Goal: Transaction & Acquisition: Purchase product/service

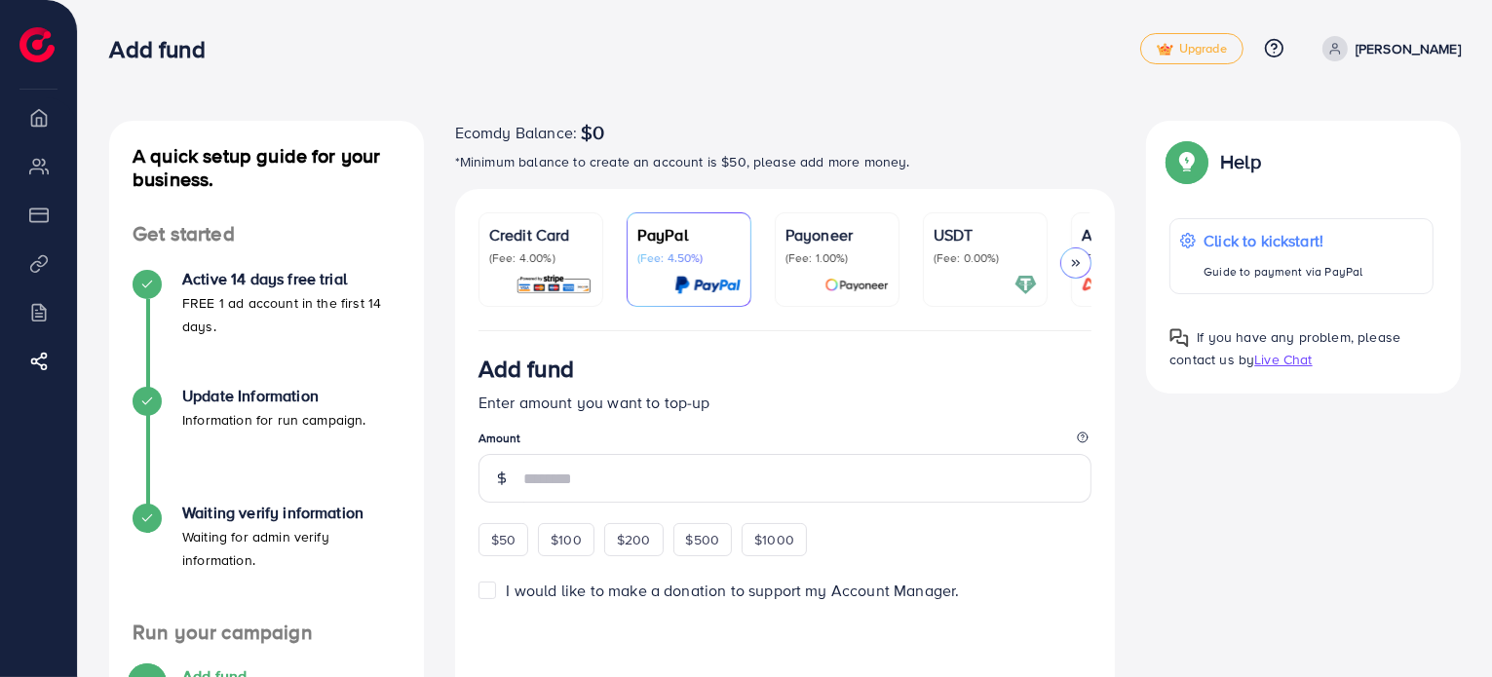
click at [563, 257] on p "(Fee: 4.00%)" at bounding box center [540, 258] width 103 height 16
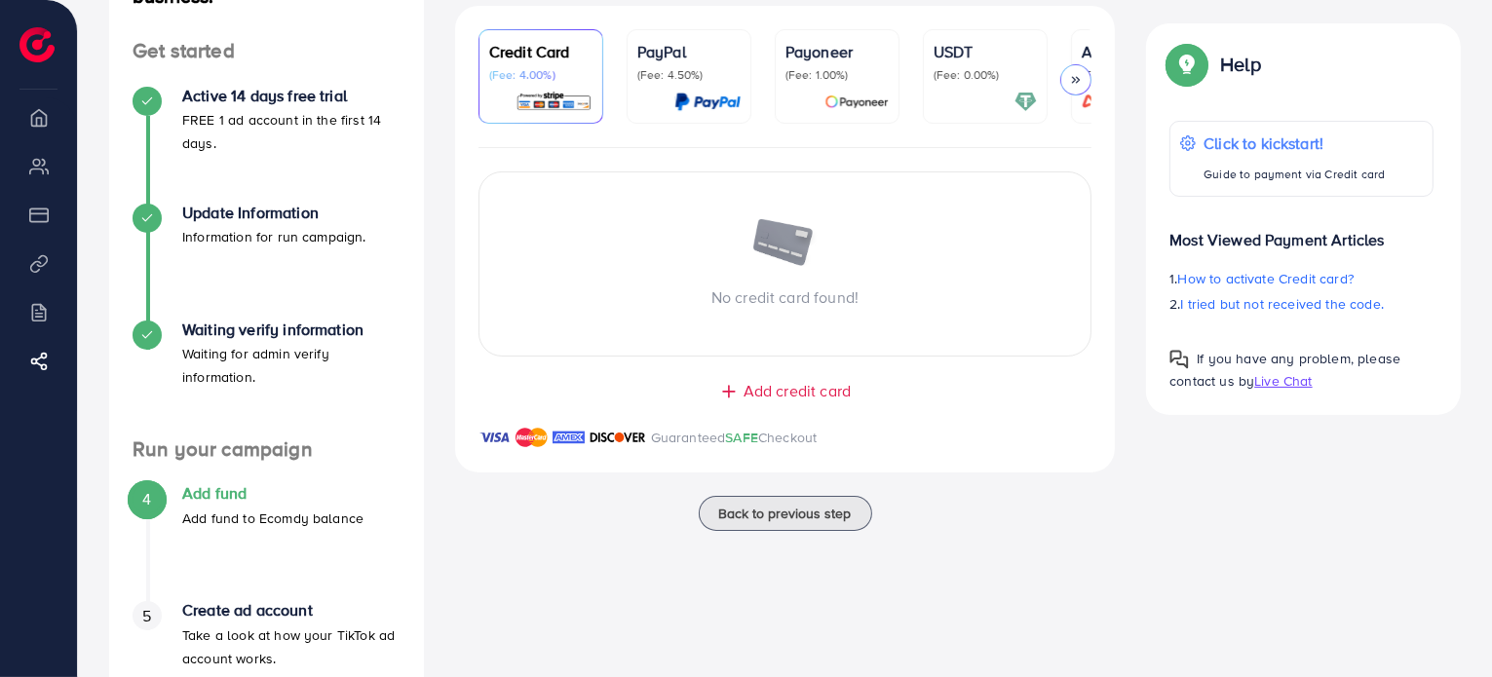
scroll to position [195, 0]
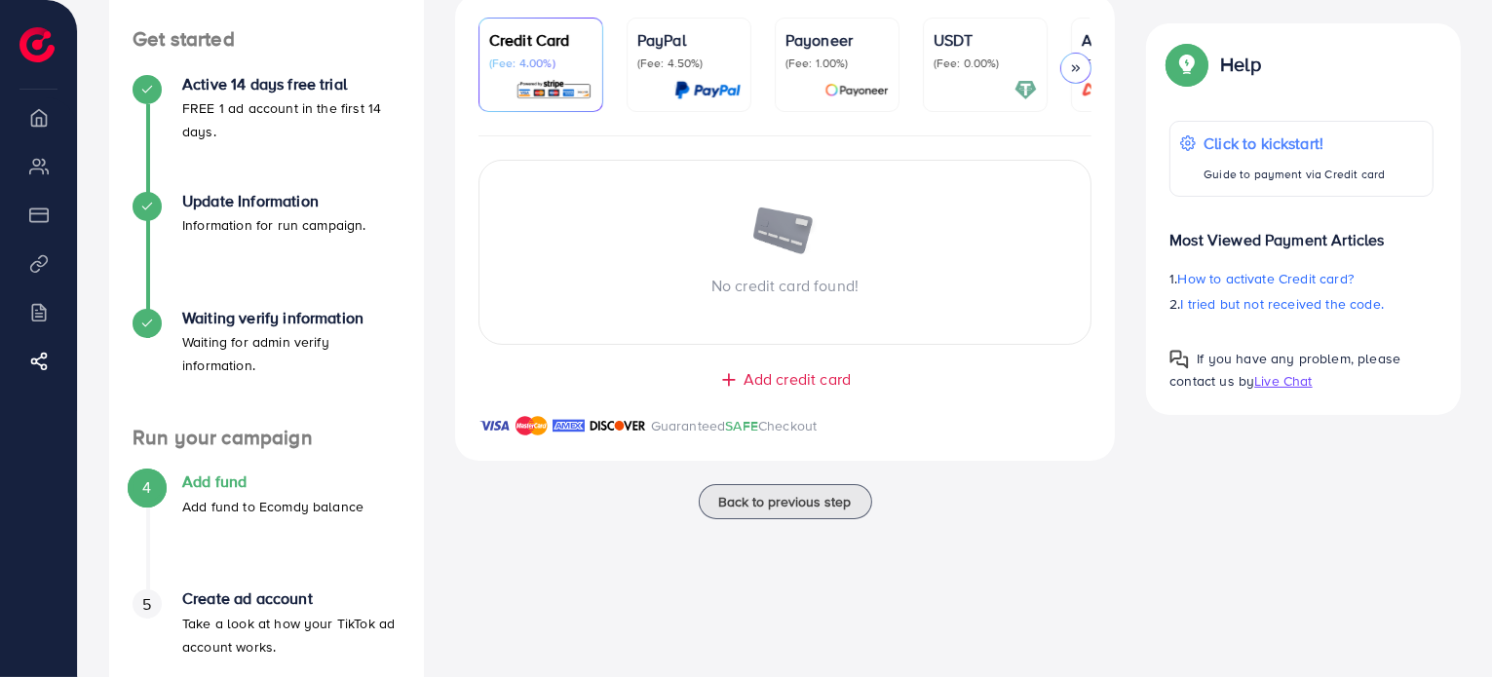
click at [758, 382] on span "Add credit card" at bounding box center [796, 379] width 107 height 22
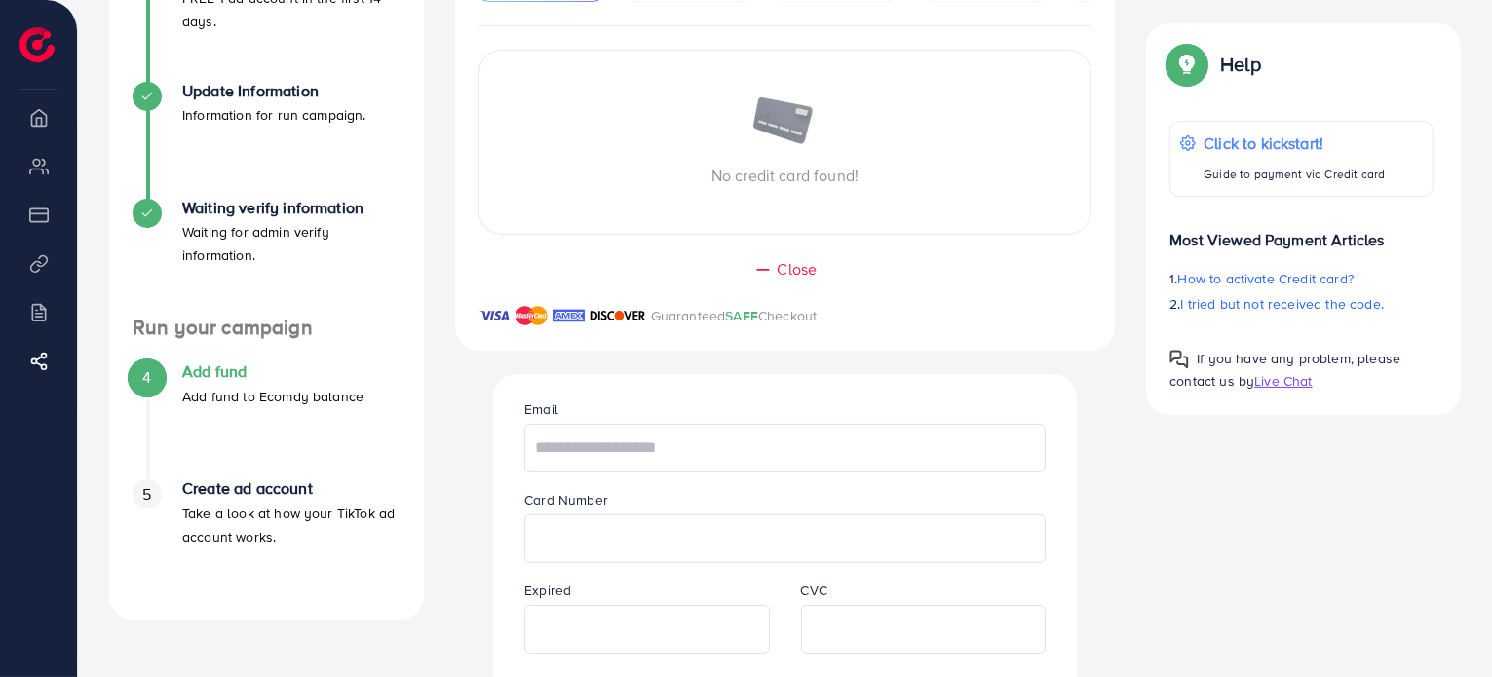
scroll to position [487, 0]
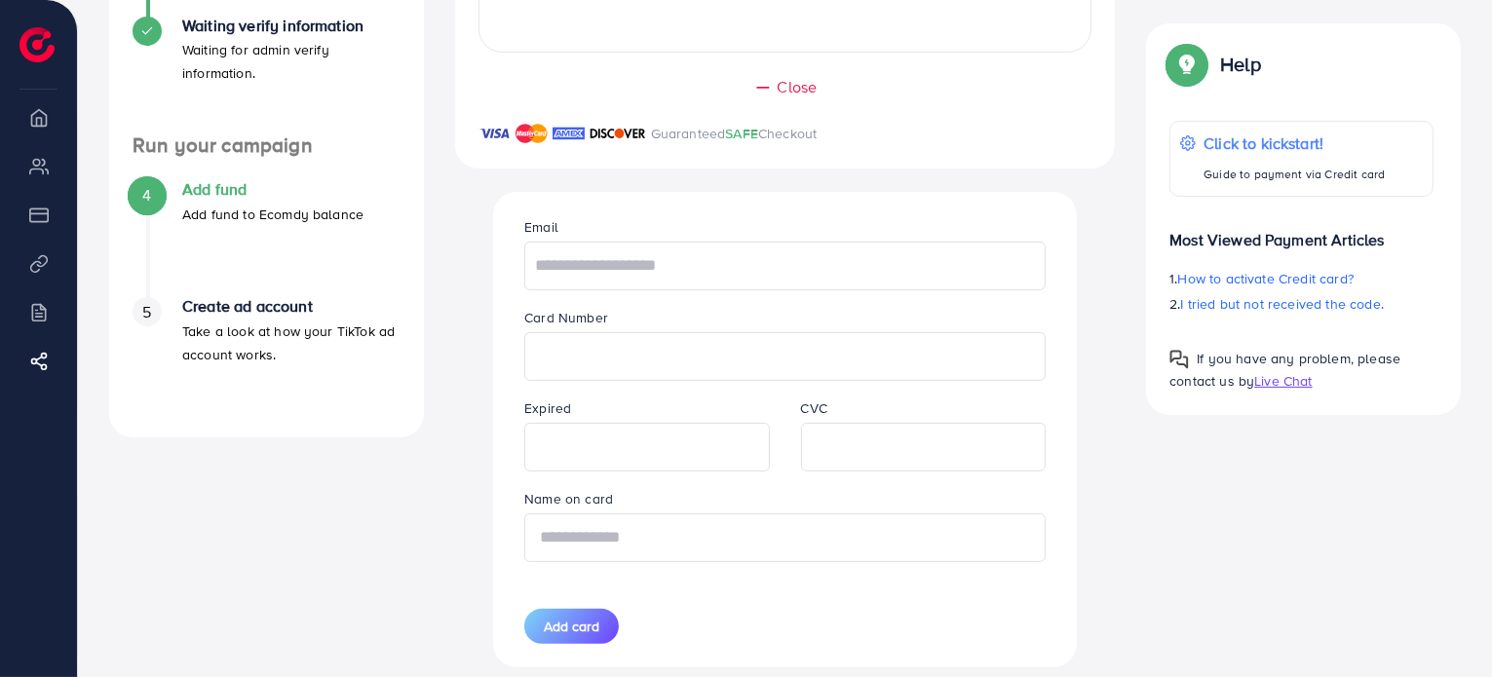
click at [709, 547] on input "text" at bounding box center [784, 538] width 521 height 49
type input "**********"
click at [686, 281] on input "text" at bounding box center [784, 266] width 521 height 49
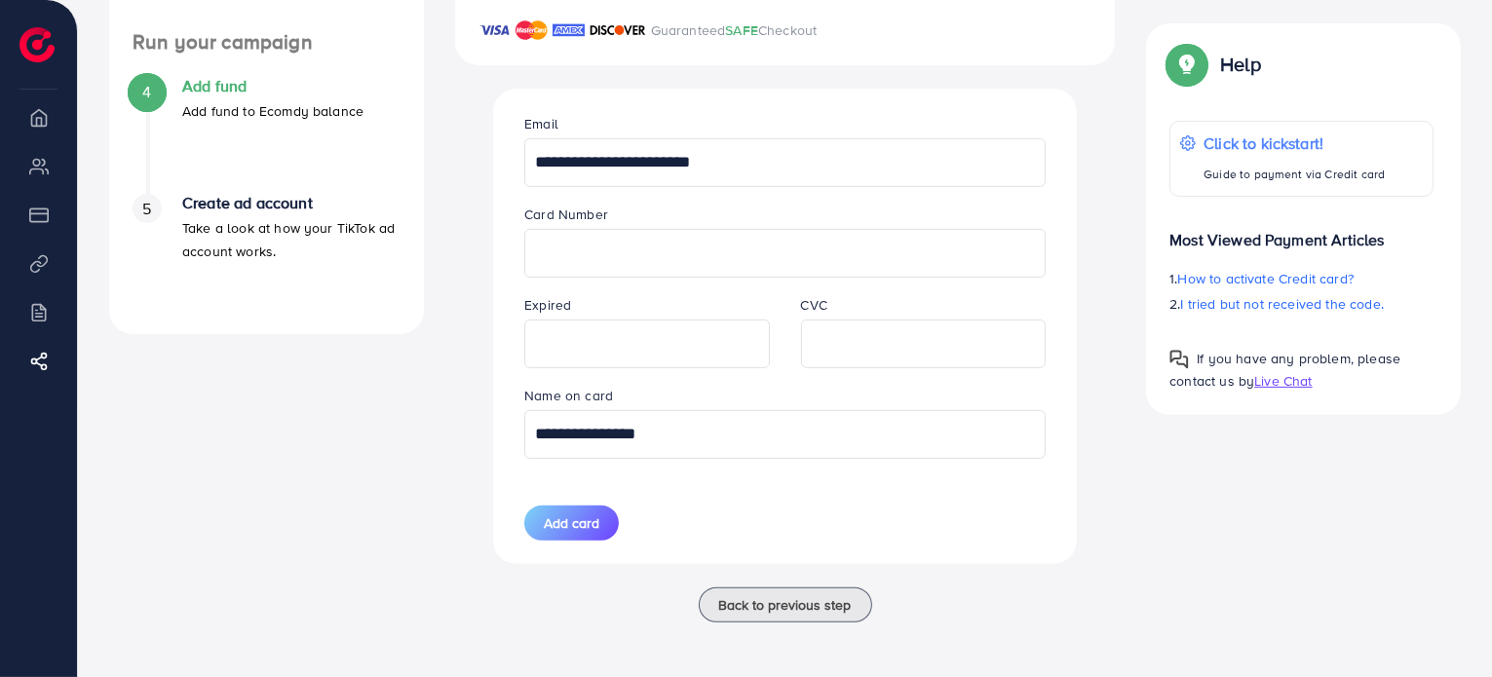
scroll to position [595, 0]
type input "**********"
click at [589, 533] on button "Add card" at bounding box center [571, 523] width 95 height 35
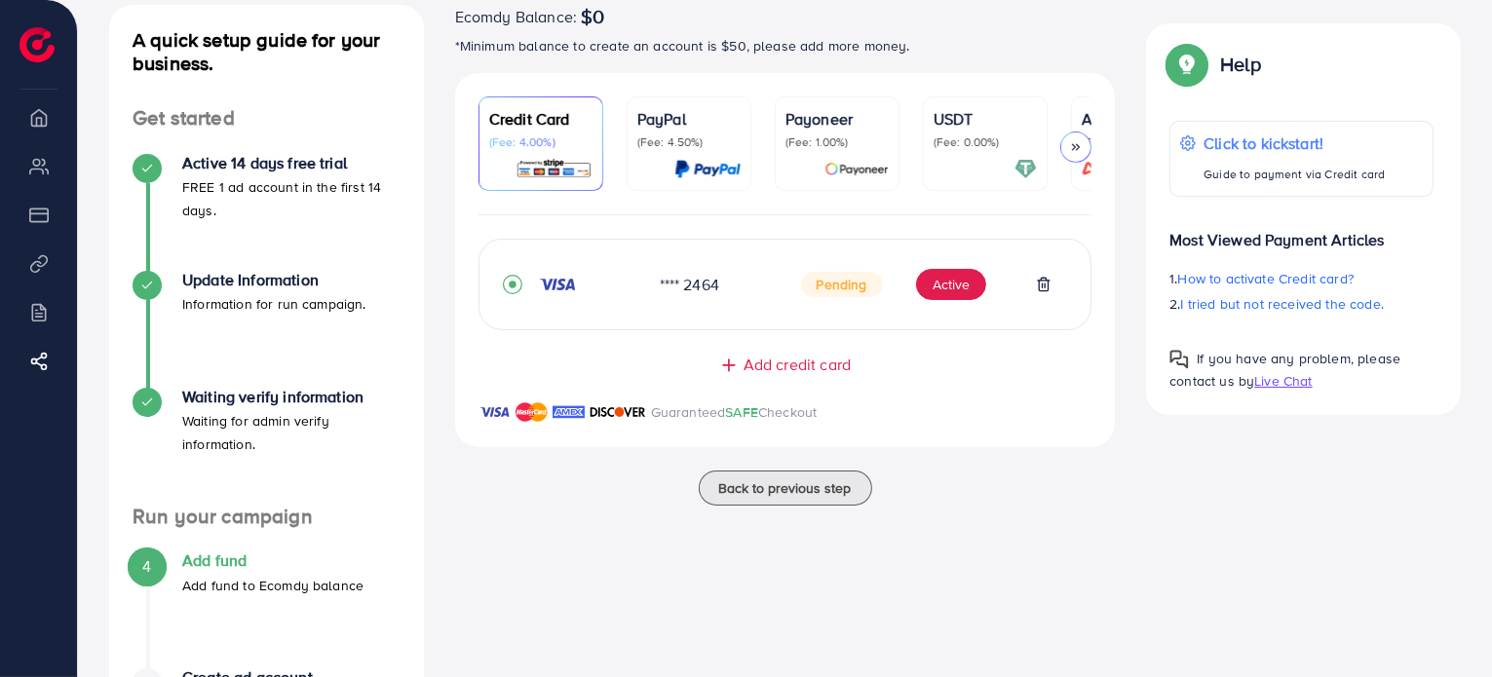
scroll to position [0, 0]
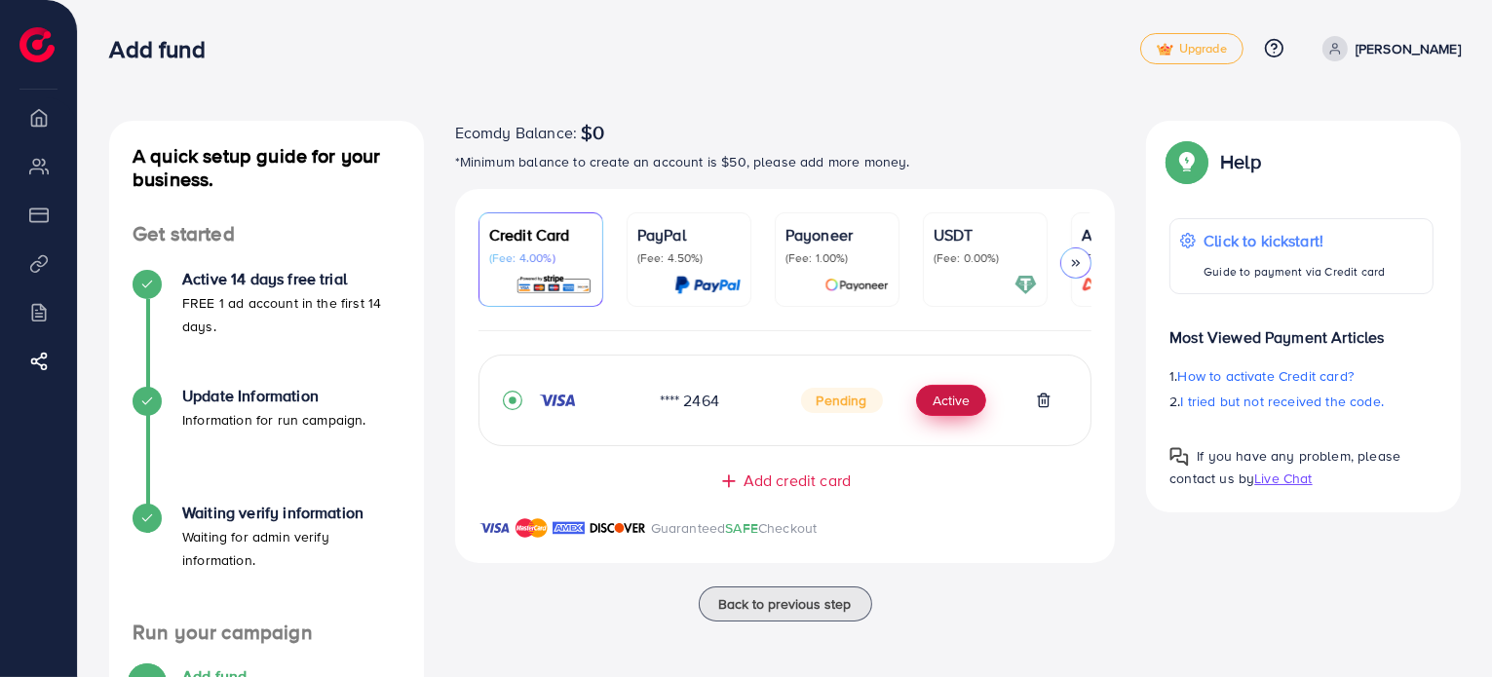
click at [955, 397] on button "Active" at bounding box center [951, 400] width 70 height 31
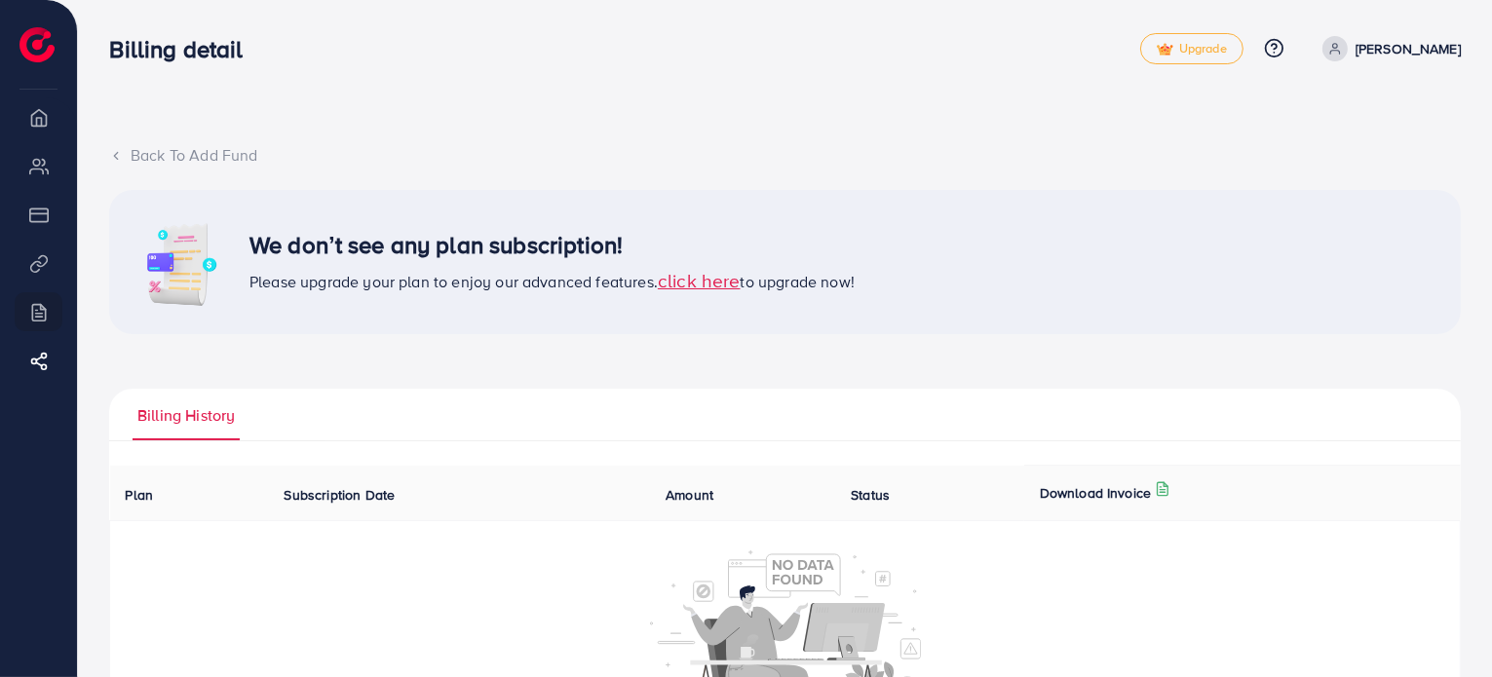
click at [729, 284] on span "click here" at bounding box center [699, 280] width 83 height 26
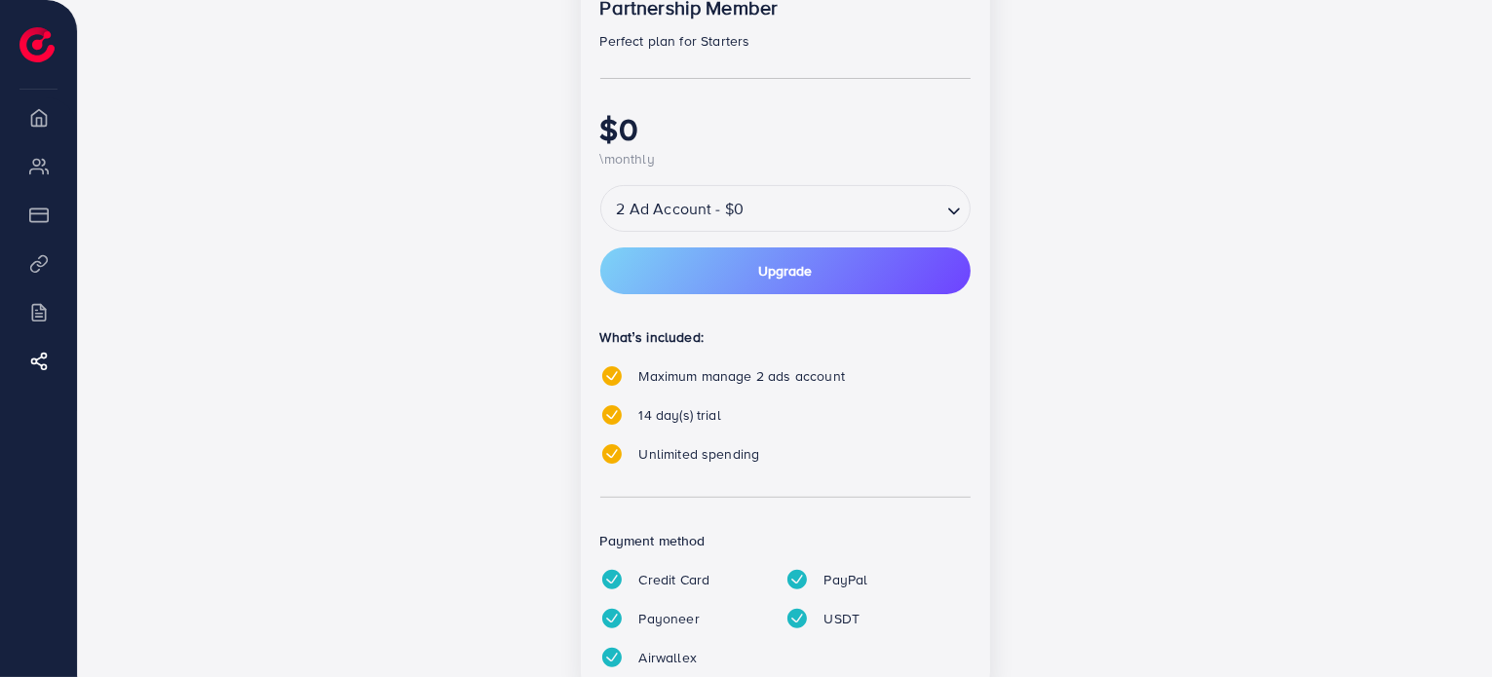
scroll to position [324, 0]
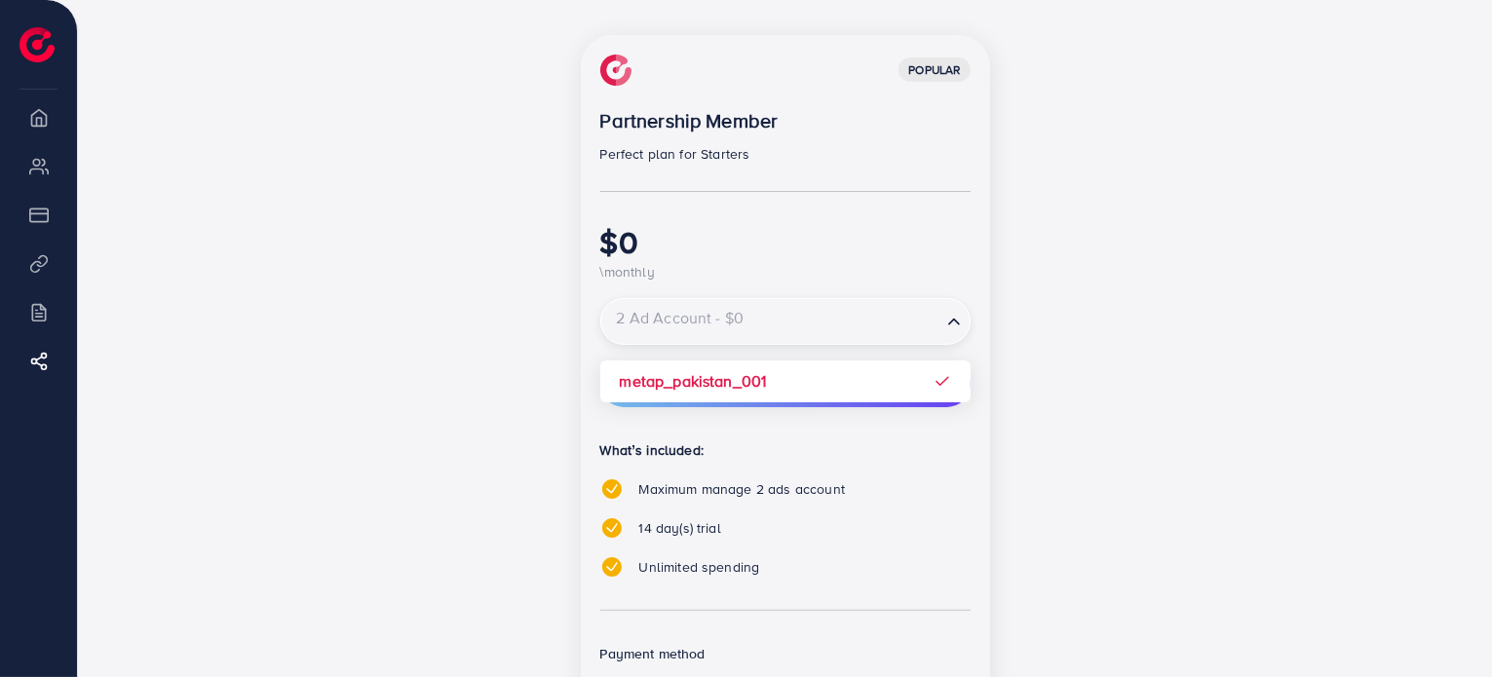
click at [900, 330] on input "Search for option" at bounding box center [771, 322] width 336 height 34
click at [818, 374] on div "popular Partnership Member Perfect plan for Starters $0 \monthly 2 Ad Account -…" at bounding box center [785, 426] width 409 height 783
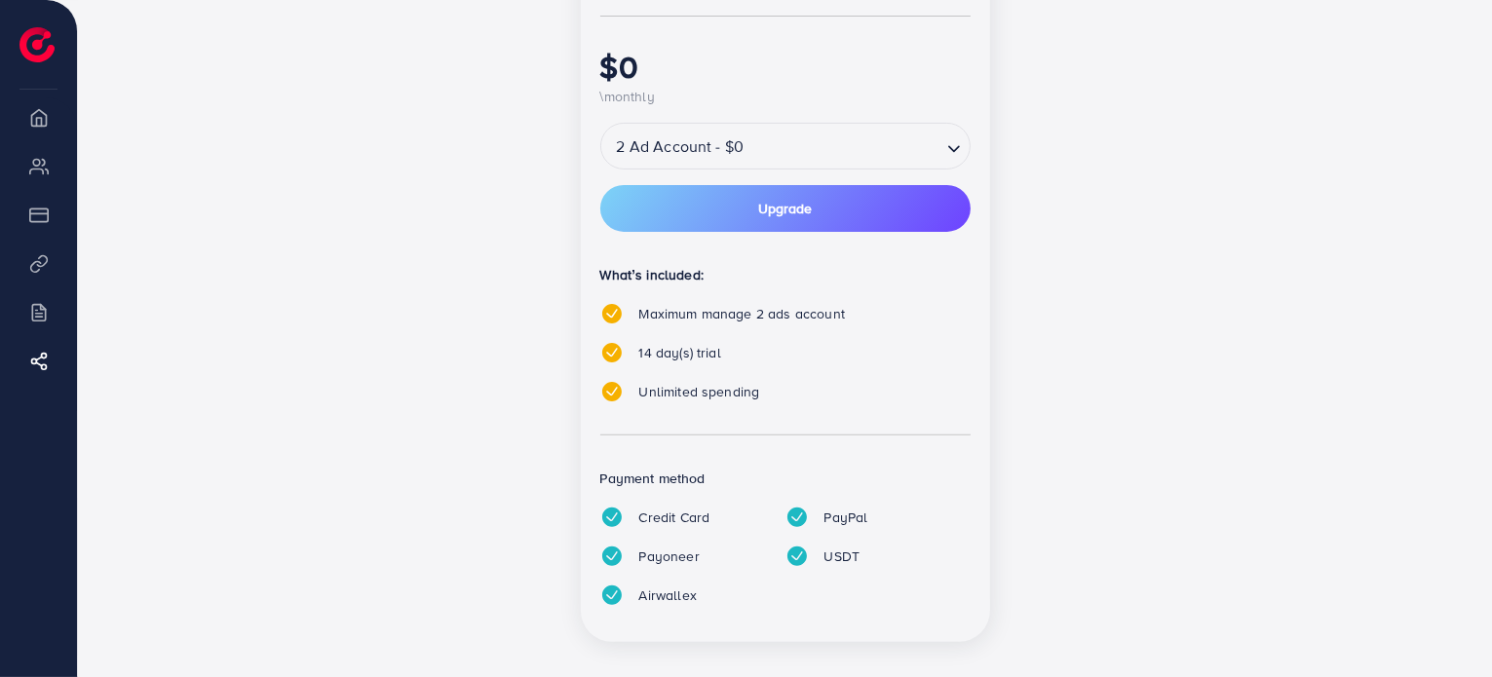
scroll to position [518, 0]
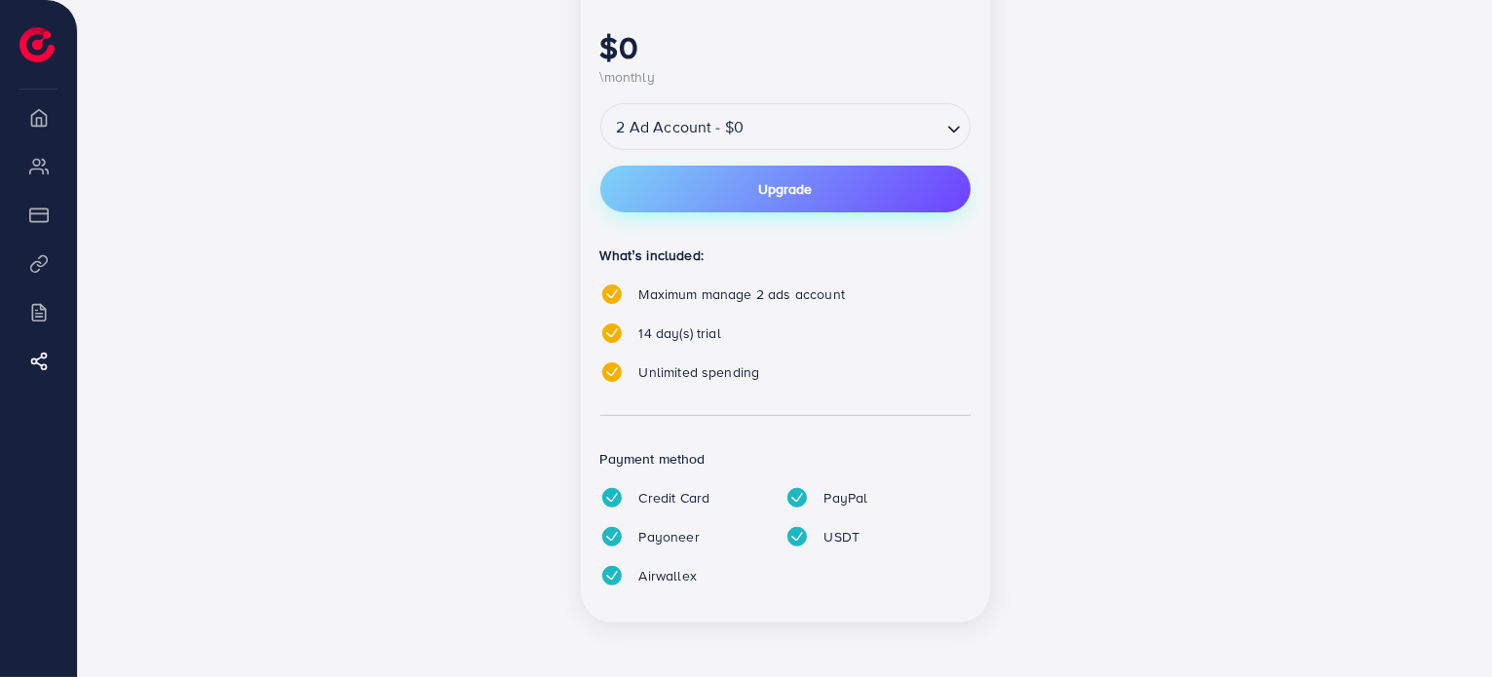
click at [827, 196] on button "Upgrade" at bounding box center [785, 189] width 370 height 47
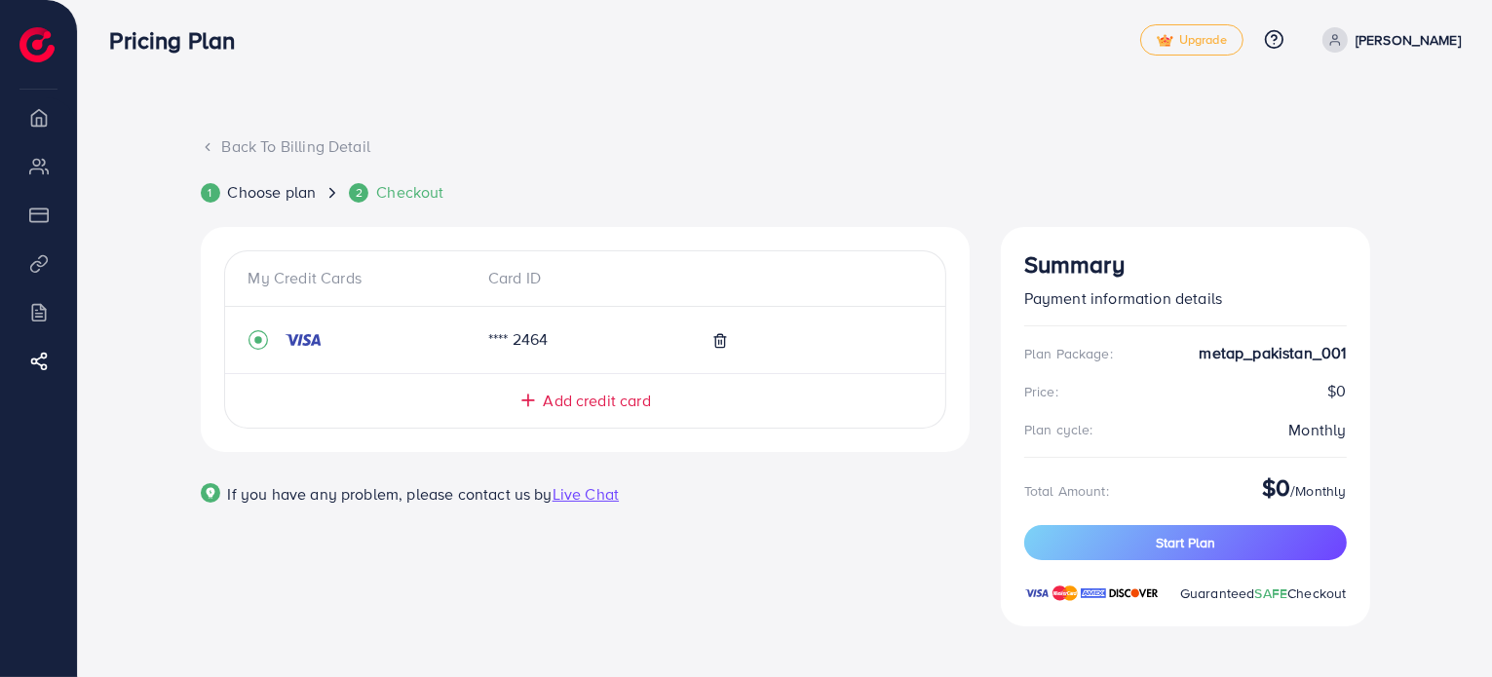
scroll to position [12, 0]
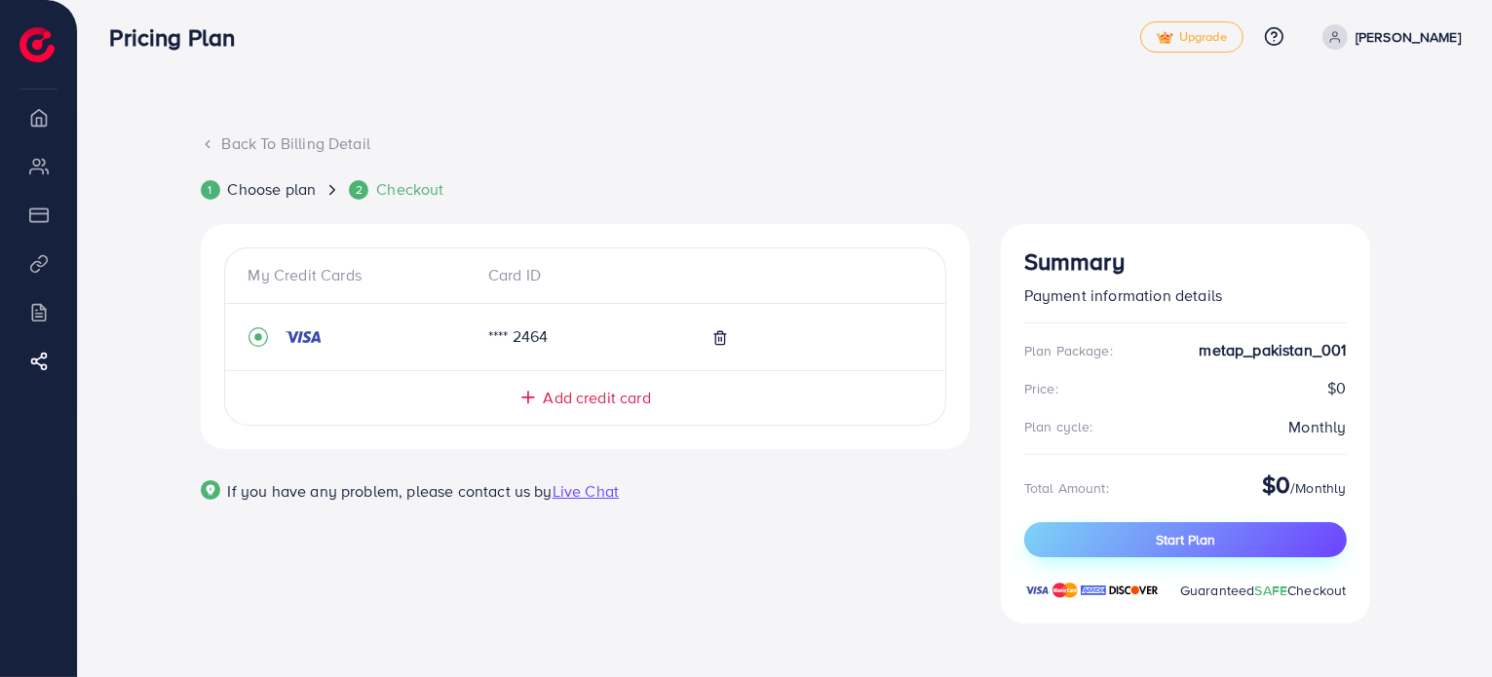
click at [1115, 537] on button "Start Plan" at bounding box center [1185, 539] width 323 height 35
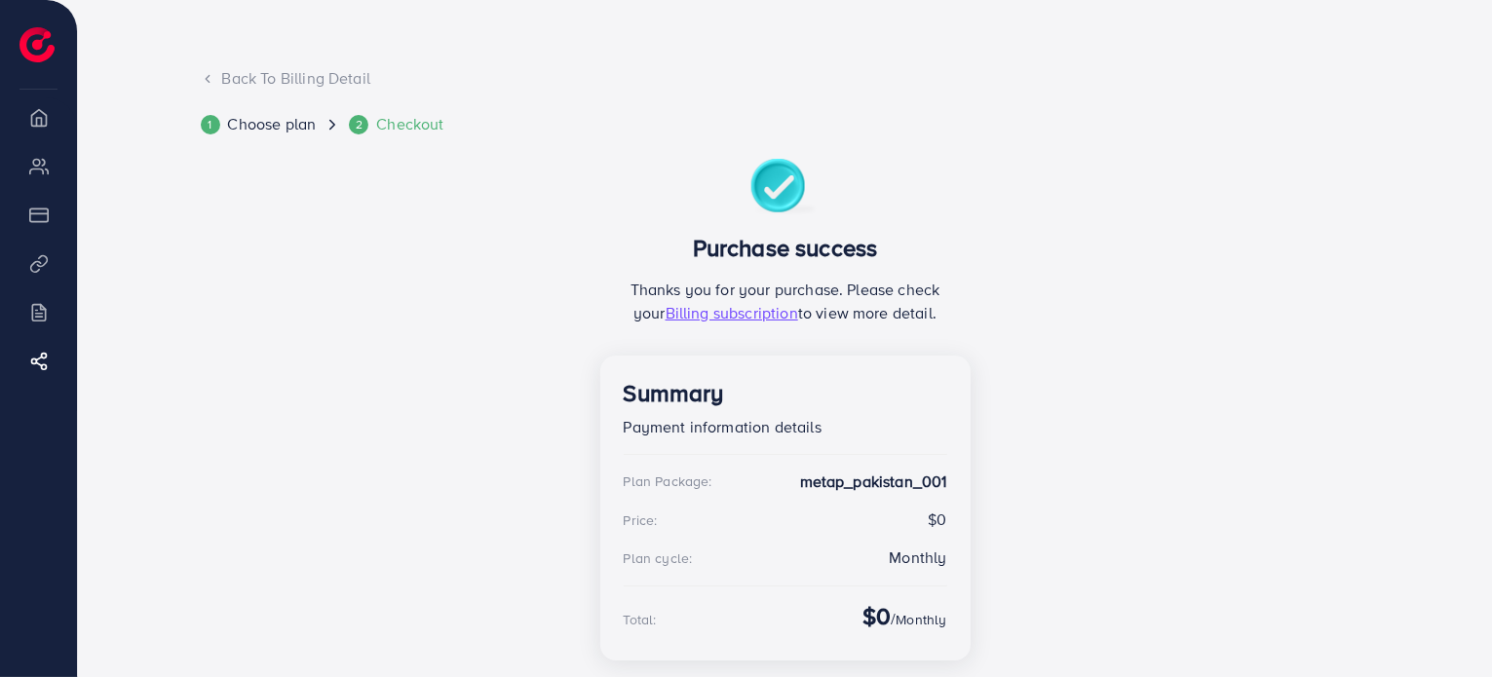
scroll to position [204, 0]
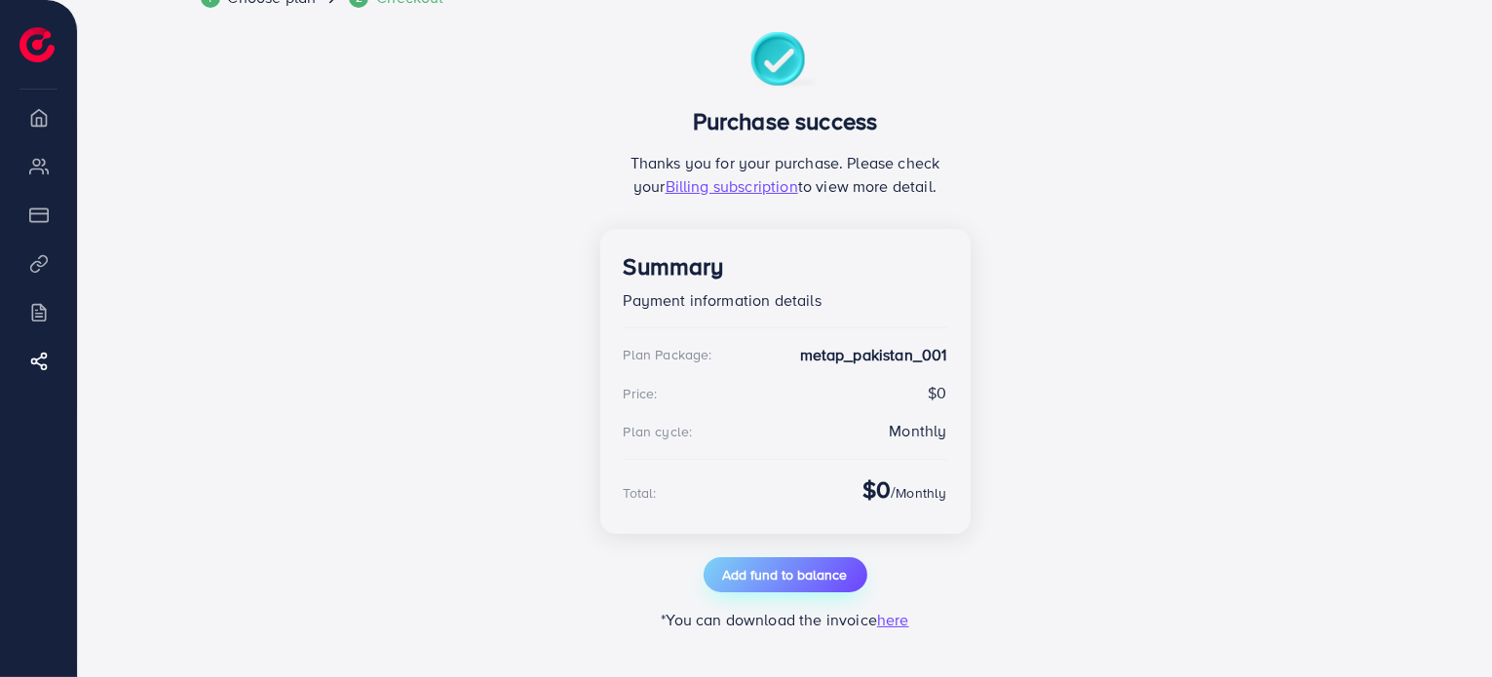
click at [756, 576] on span "Add fund to balance" at bounding box center [785, 574] width 125 height 19
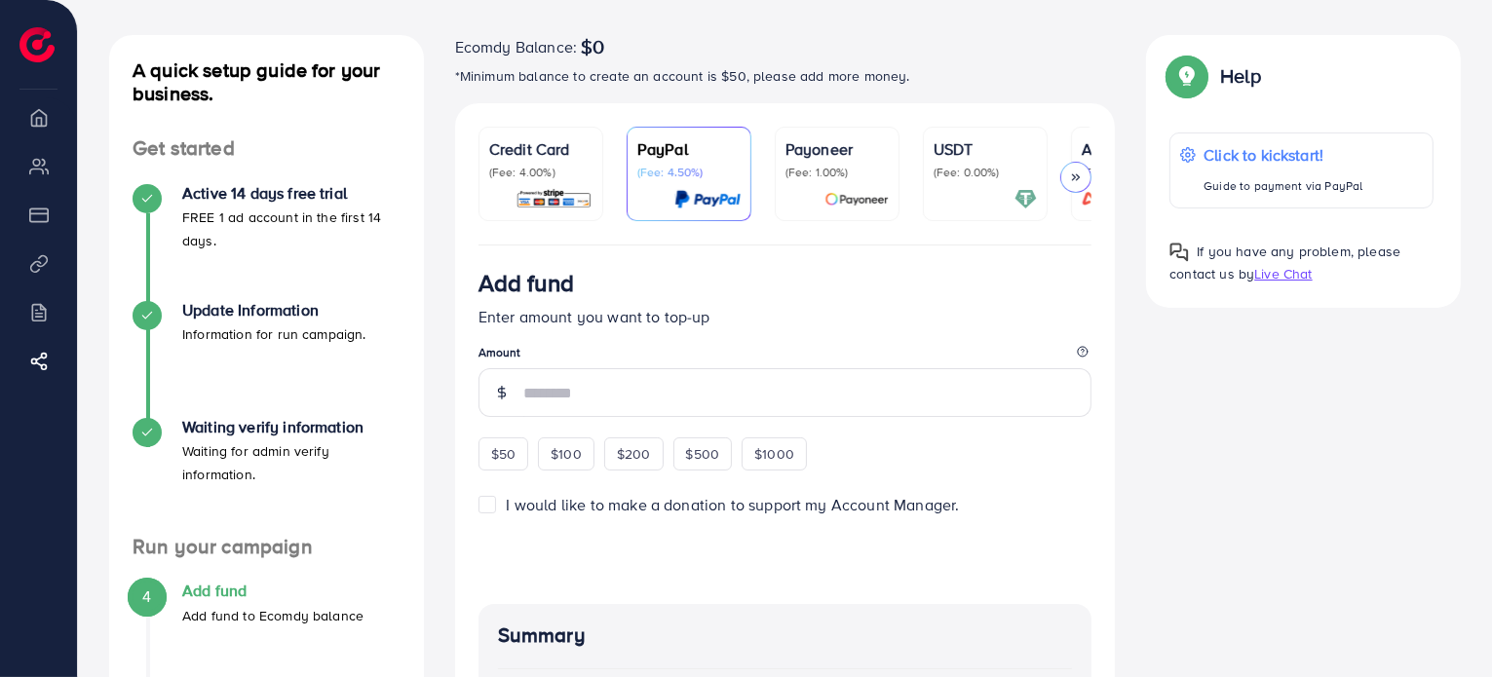
scroll to position [85, 0]
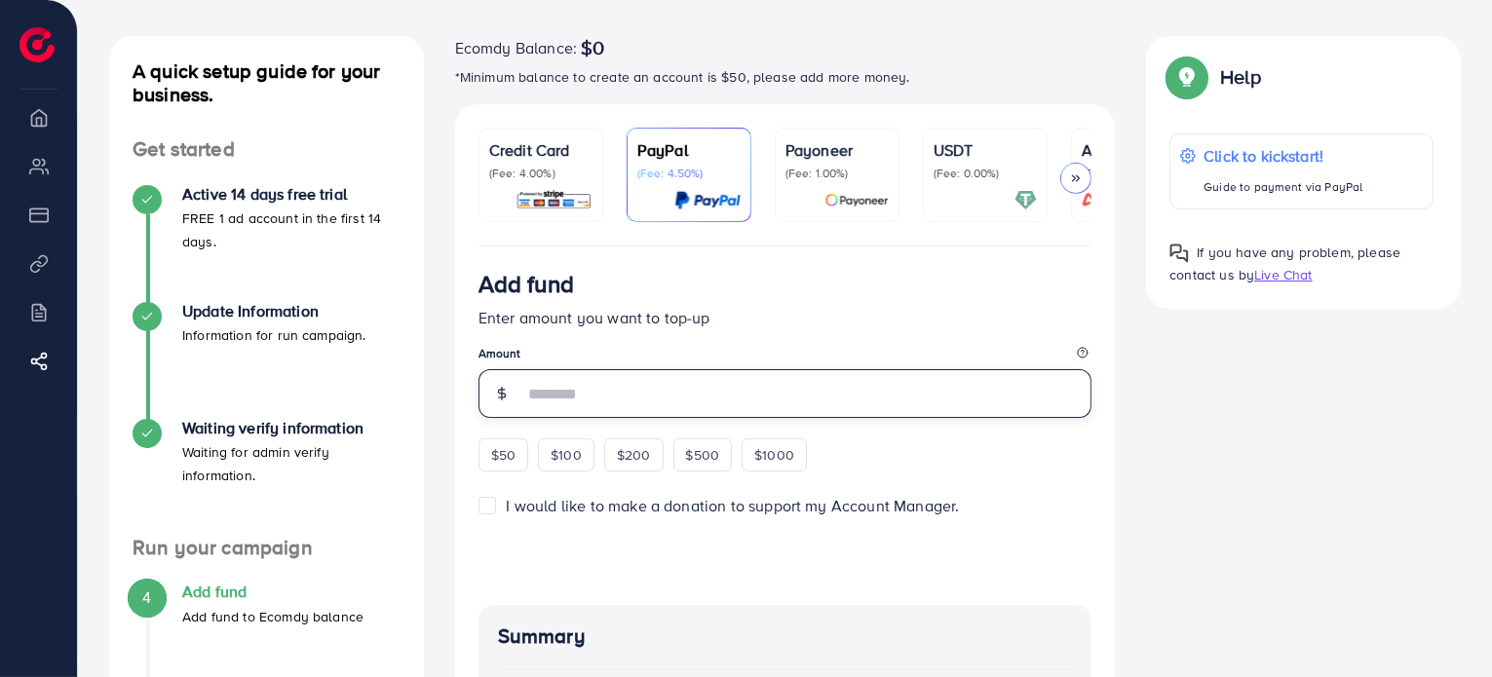
click at [713, 402] on input "number" at bounding box center [807, 393] width 569 height 49
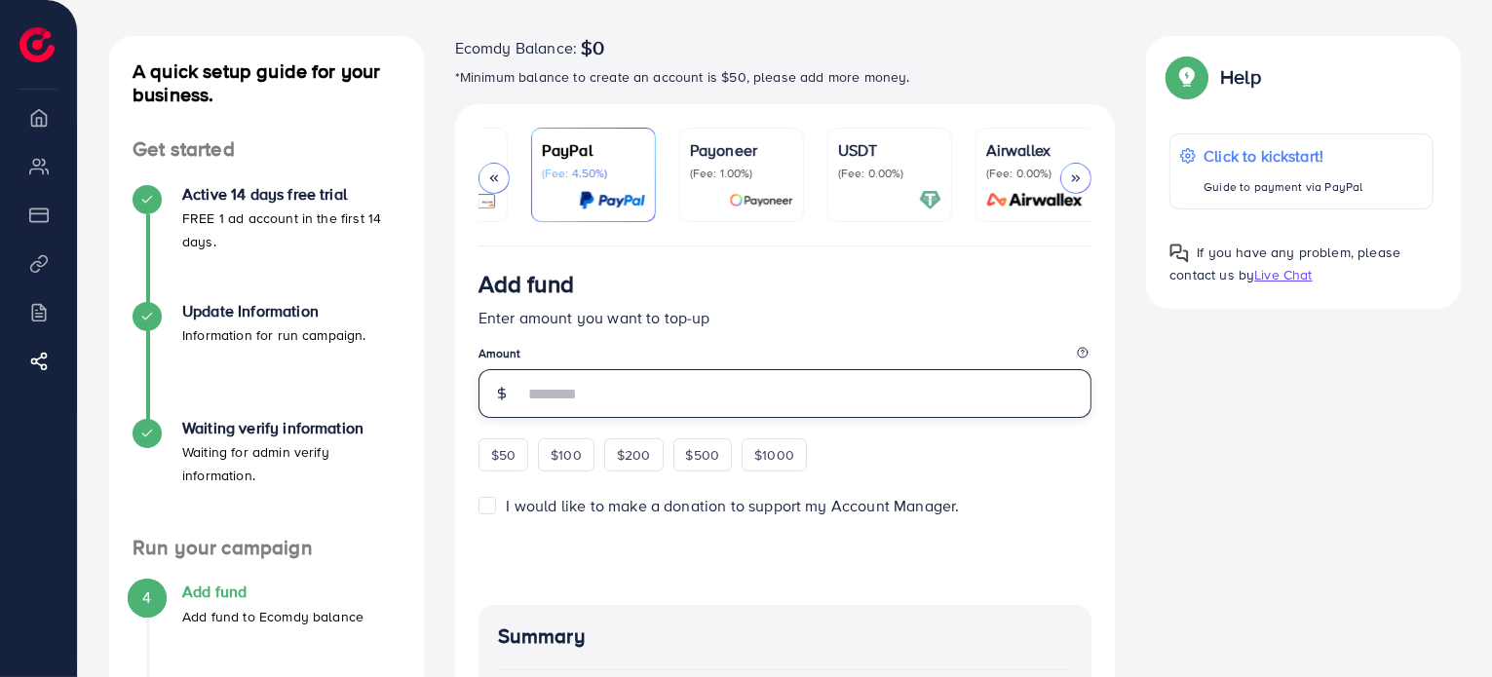
scroll to position [0, 103]
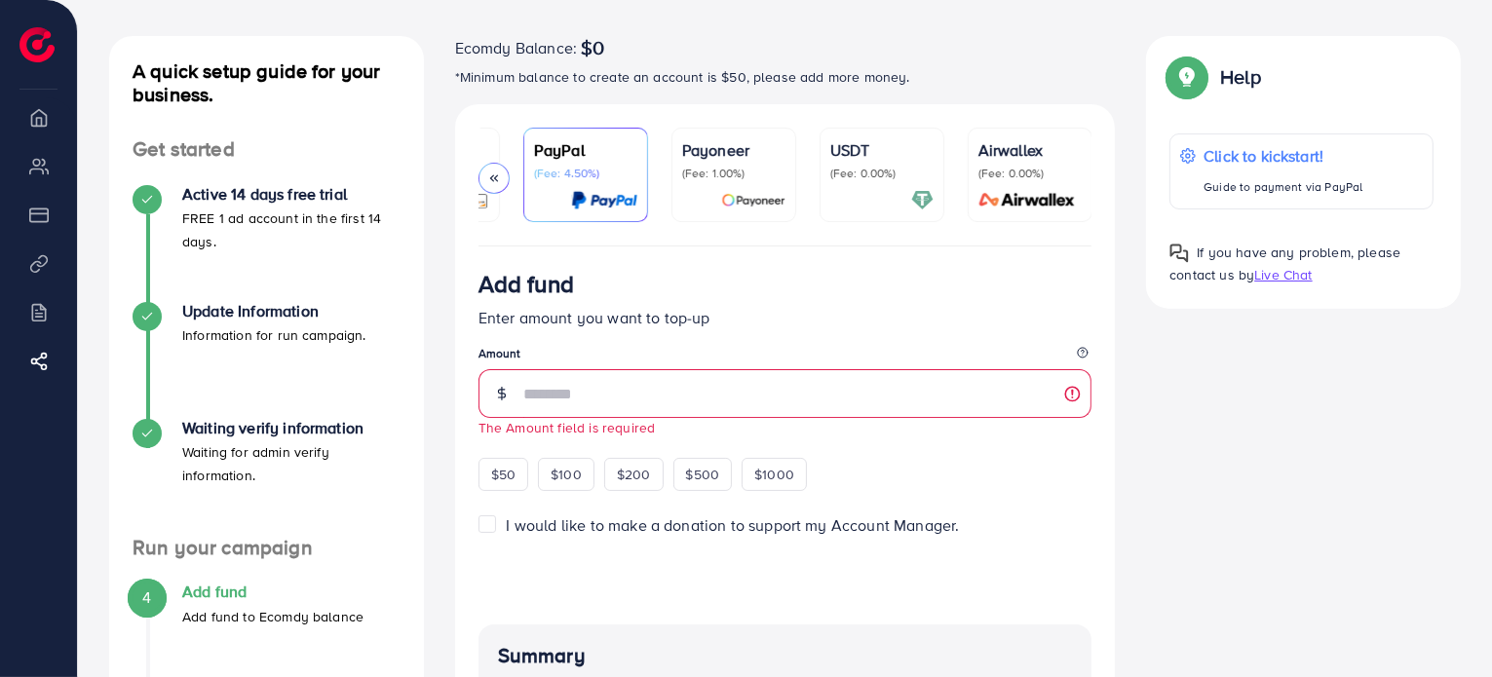
click at [834, 304] on div "Add fund" at bounding box center [785, 288] width 614 height 36
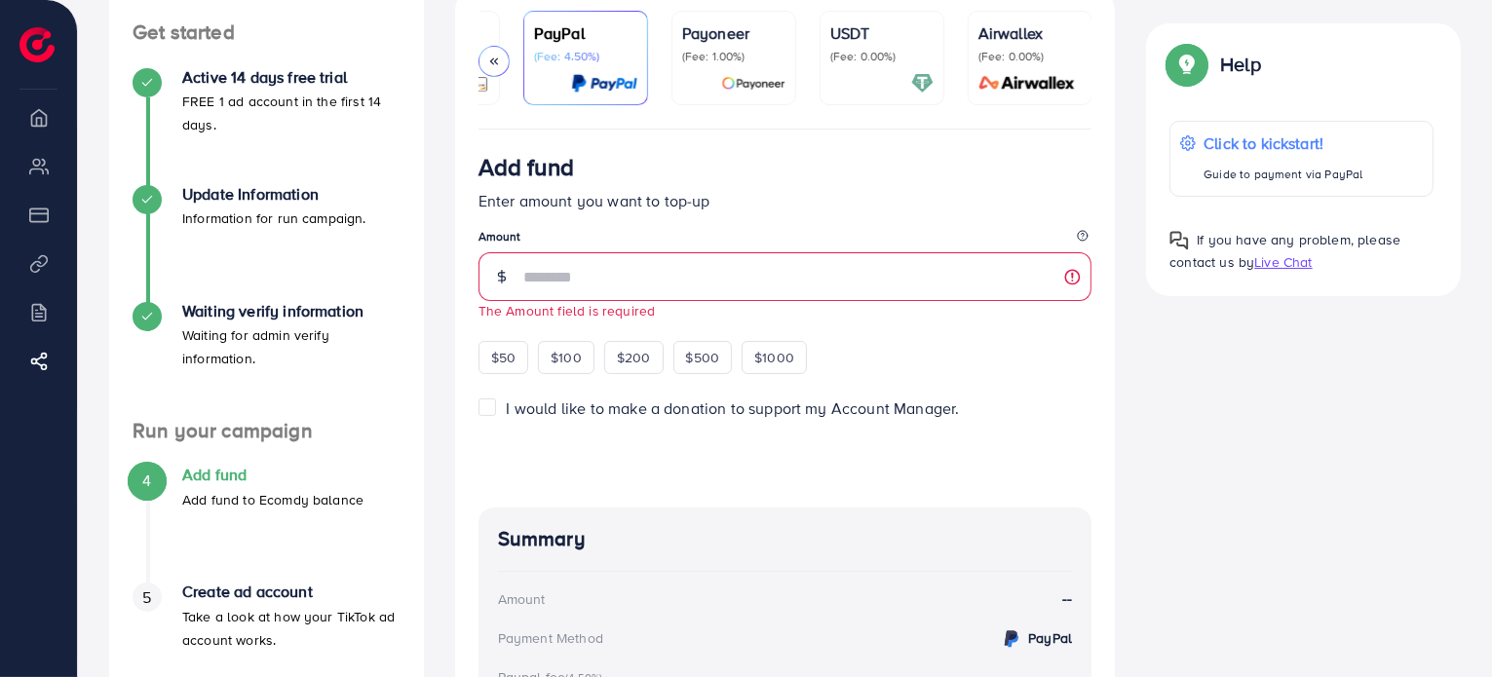
scroll to position [7, 0]
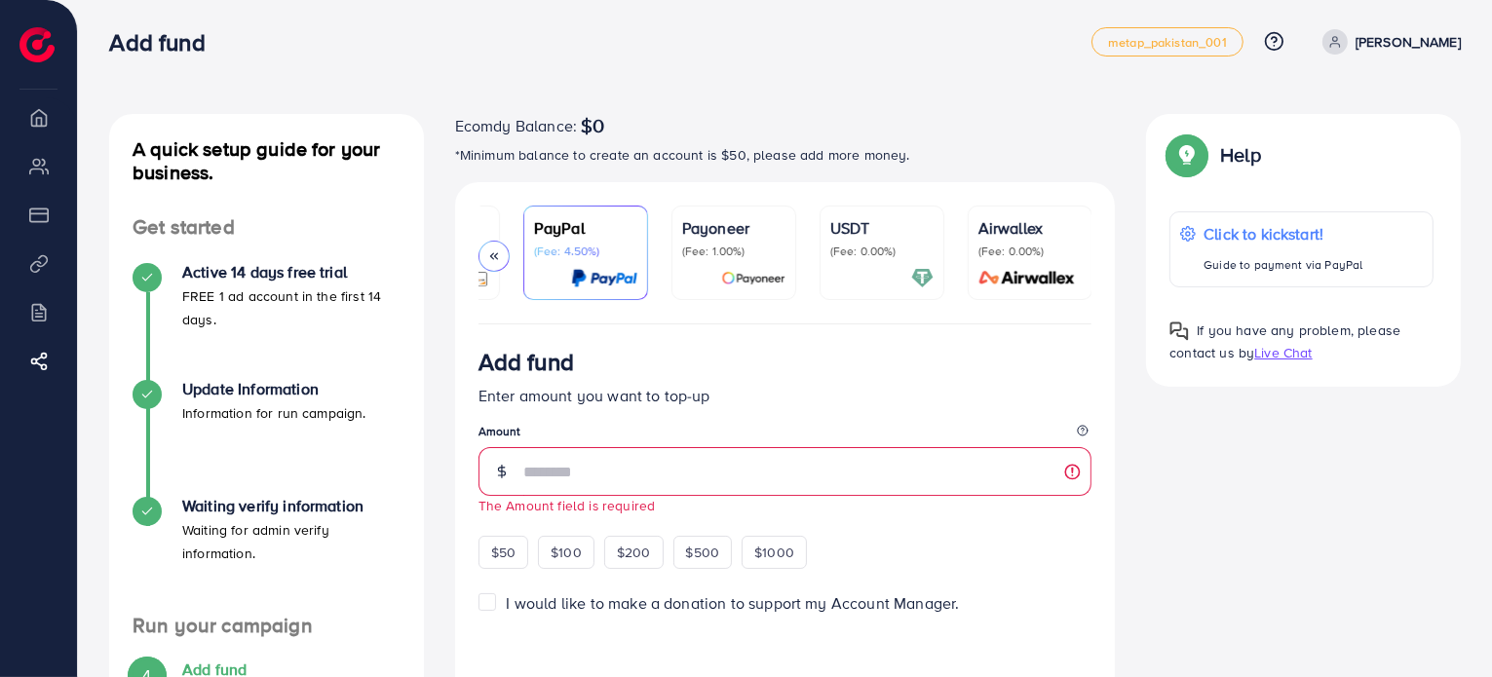
click at [495, 260] on icon at bounding box center [494, 256] width 14 height 14
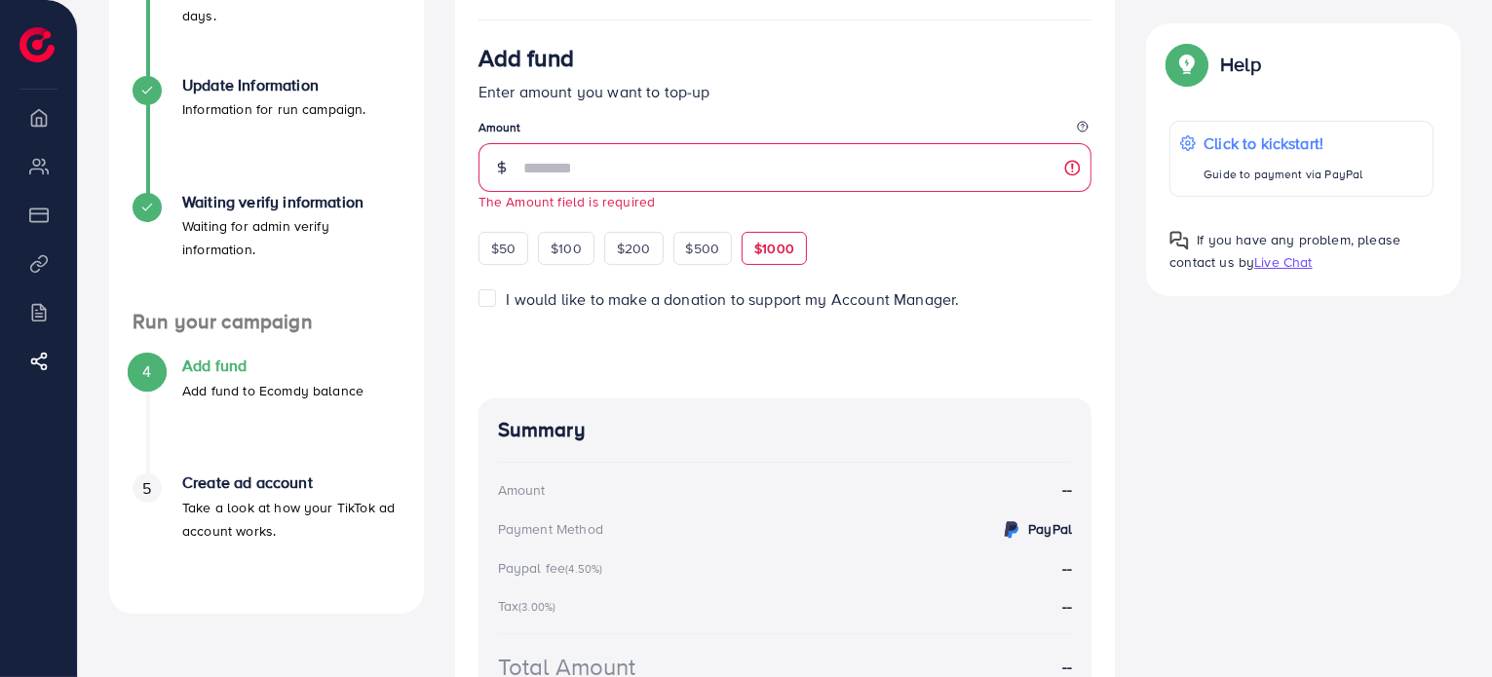
scroll to position [299, 0]
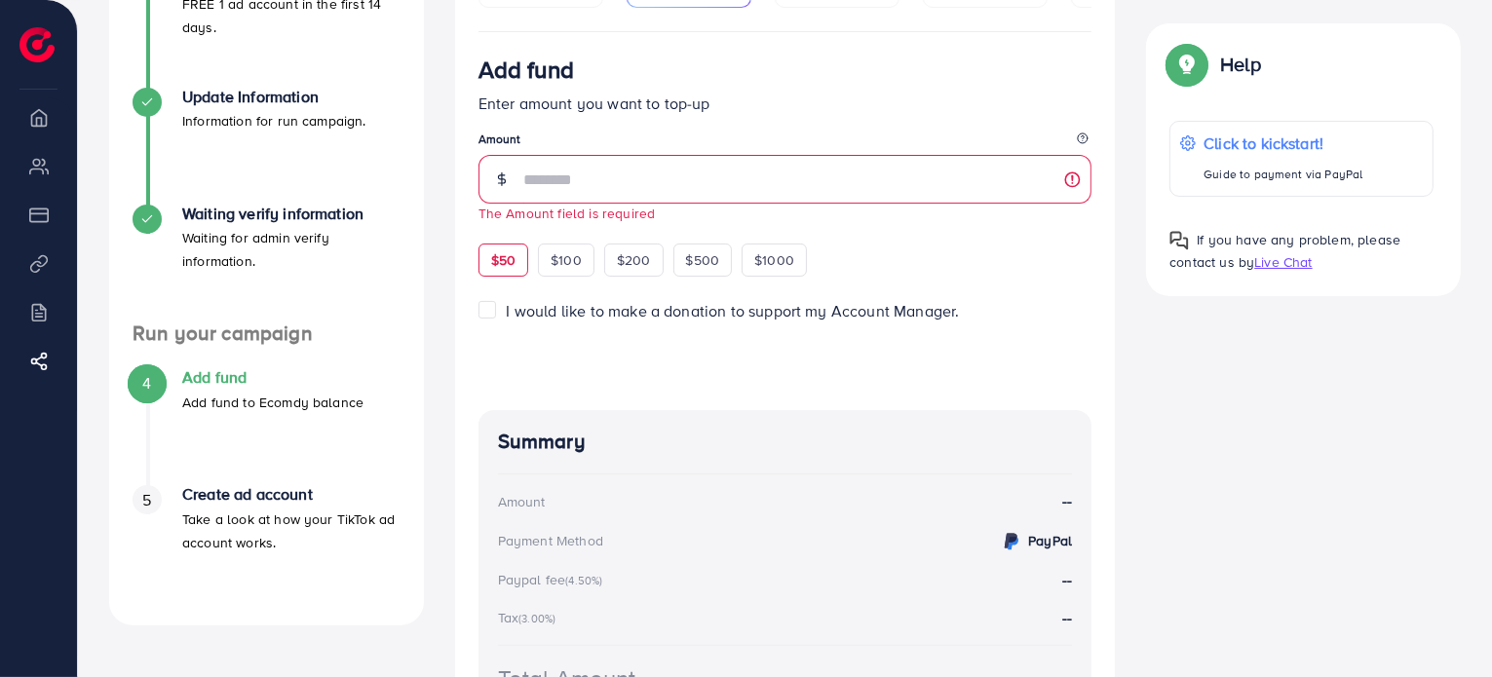
click at [503, 269] on span "$50" at bounding box center [503, 259] width 24 height 19
type input "**"
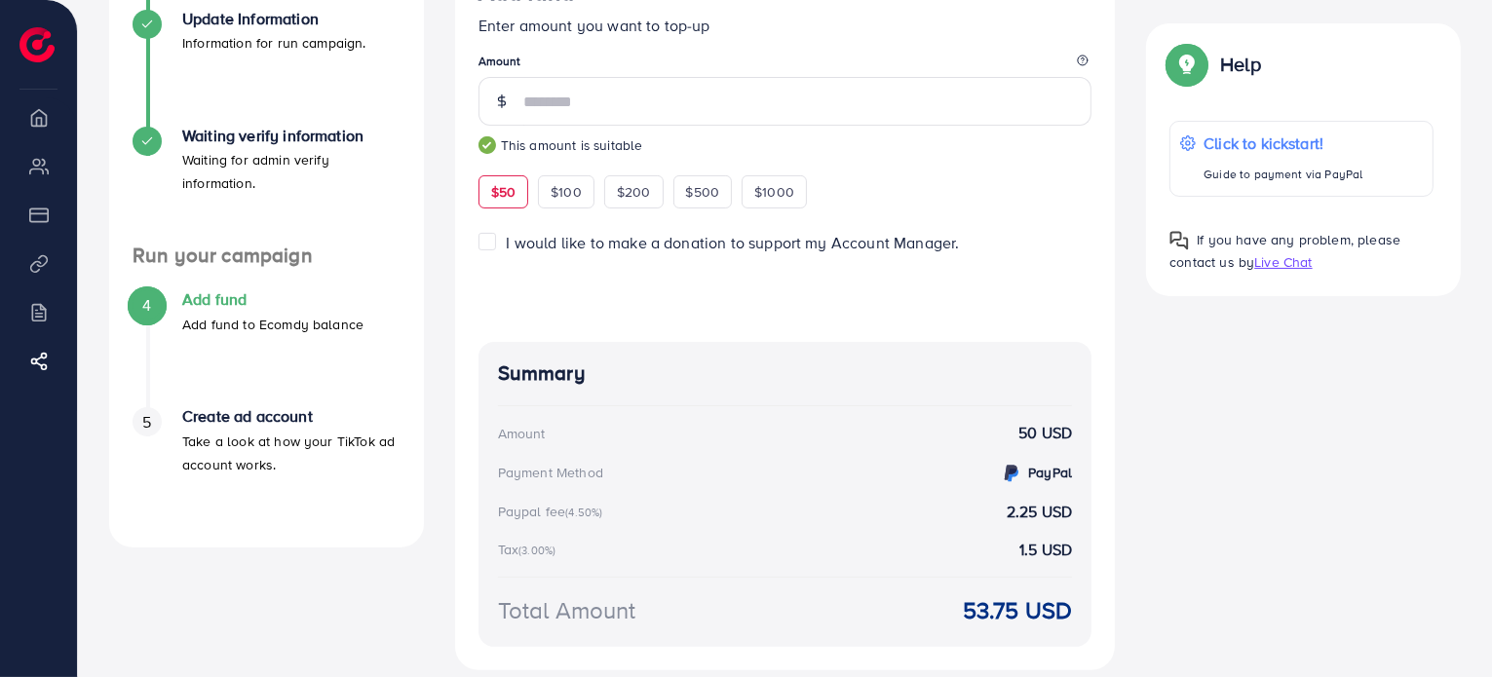
scroll to position [114, 0]
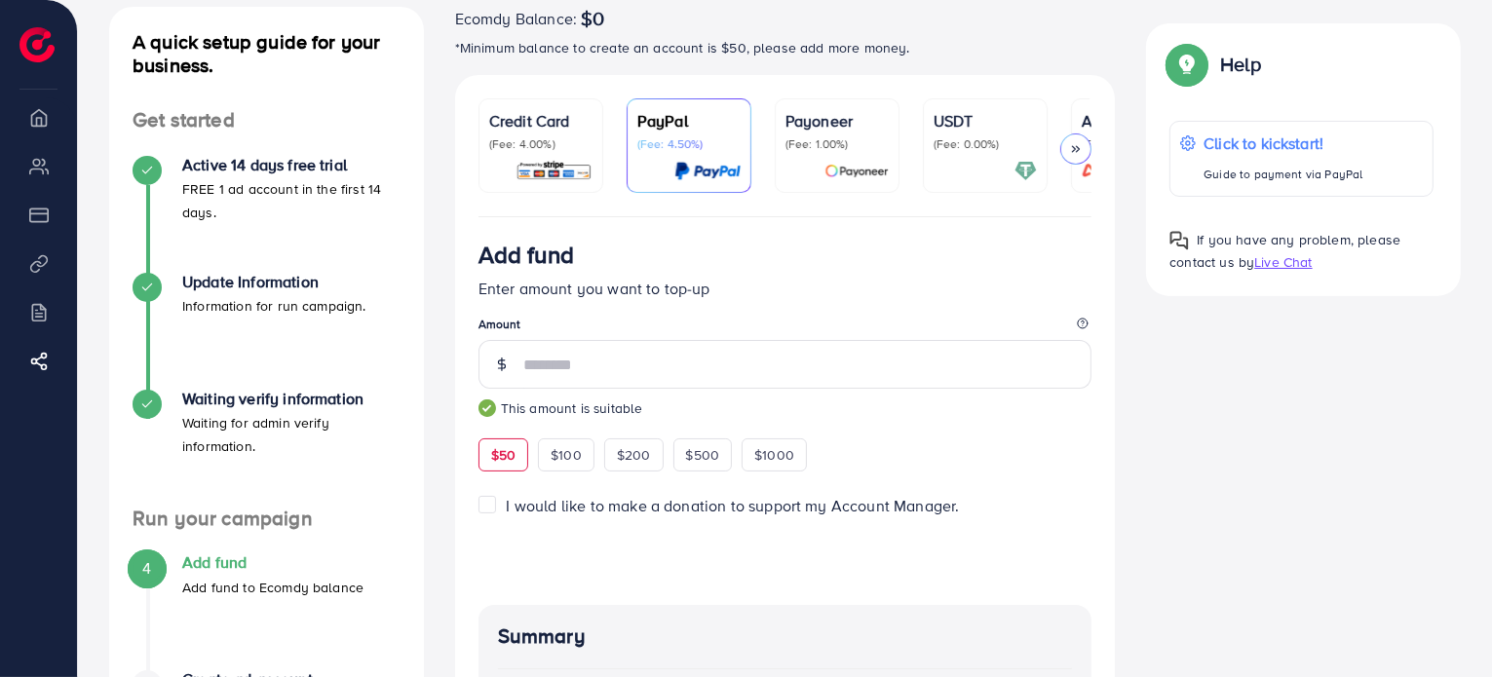
click at [557, 156] on div "Credit Card (Fee: 4.00%)" at bounding box center [540, 145] width 103 height 73
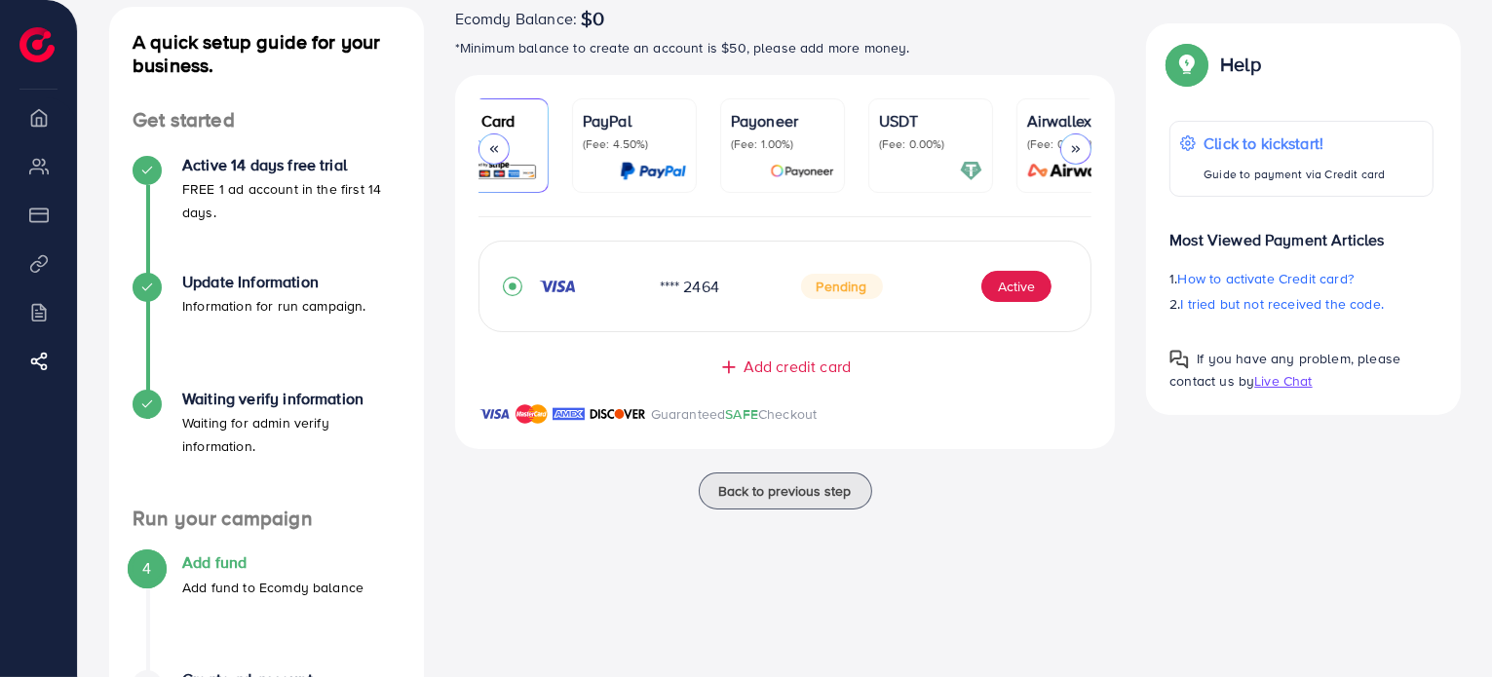
scroll to position [0, 103]
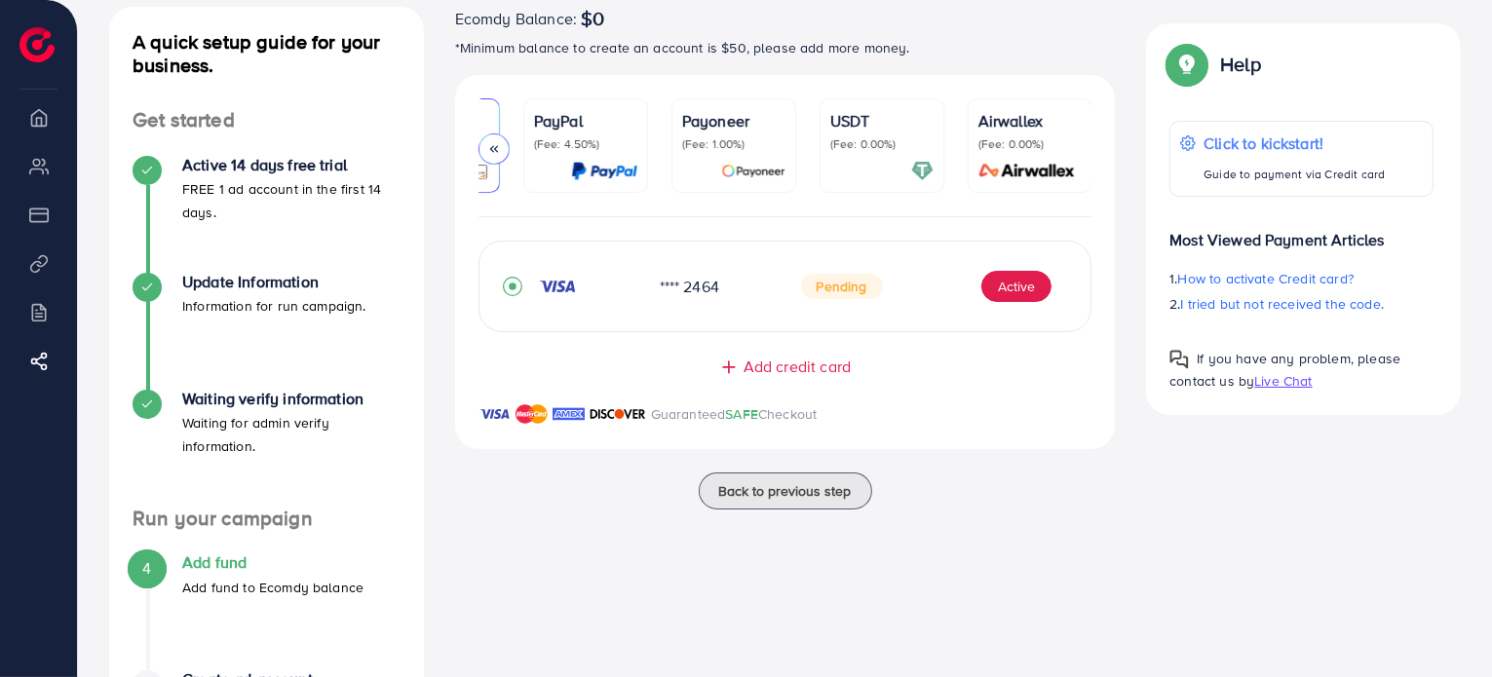
click at [516, 221] on div "**** 2464 Pending Active Add credit card Guaranteed SAFE Checkout" at bounding box center [785, 333] width 661 height 232
click at [518, 221] on div "**** 2464 Pending Active Add credit card Guaranteed SAFE Checkout" at bounding box center [785, 333] width 661 height 232
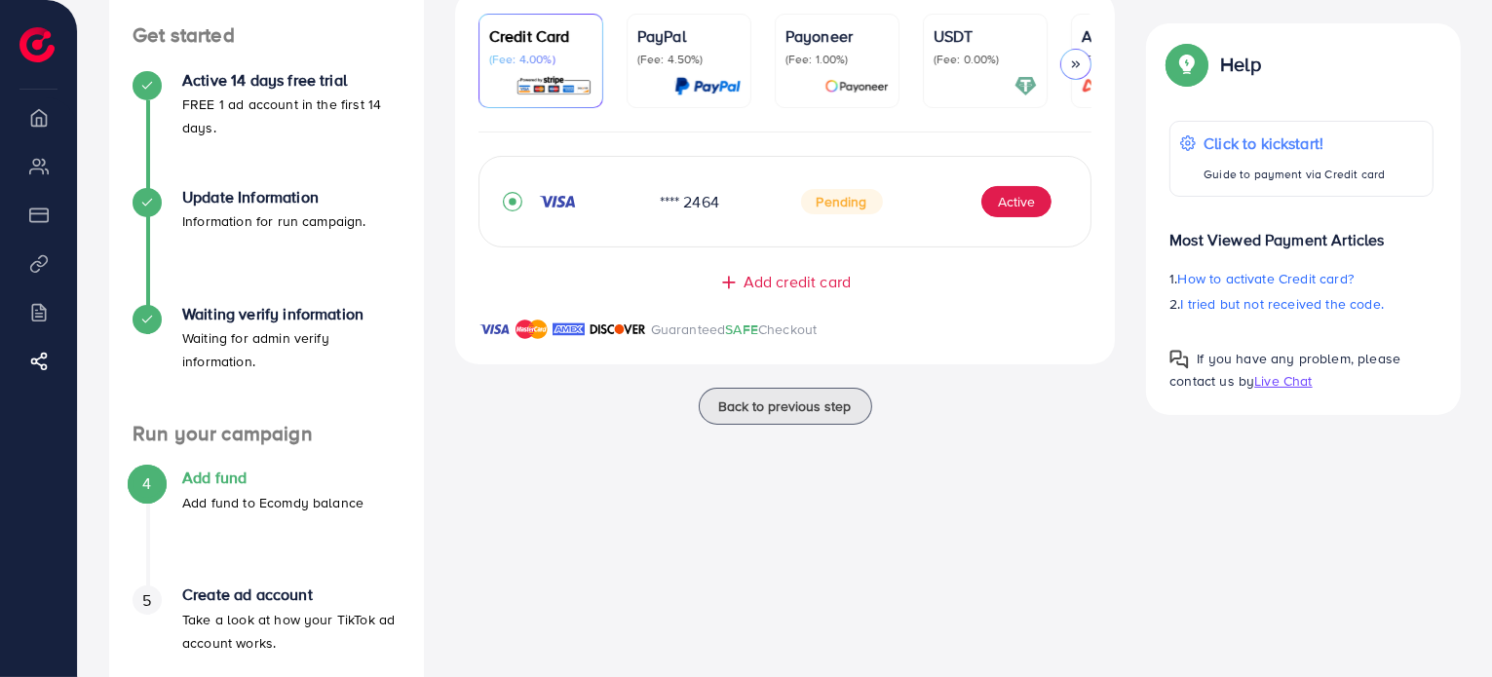
scroll to position [84, 0]
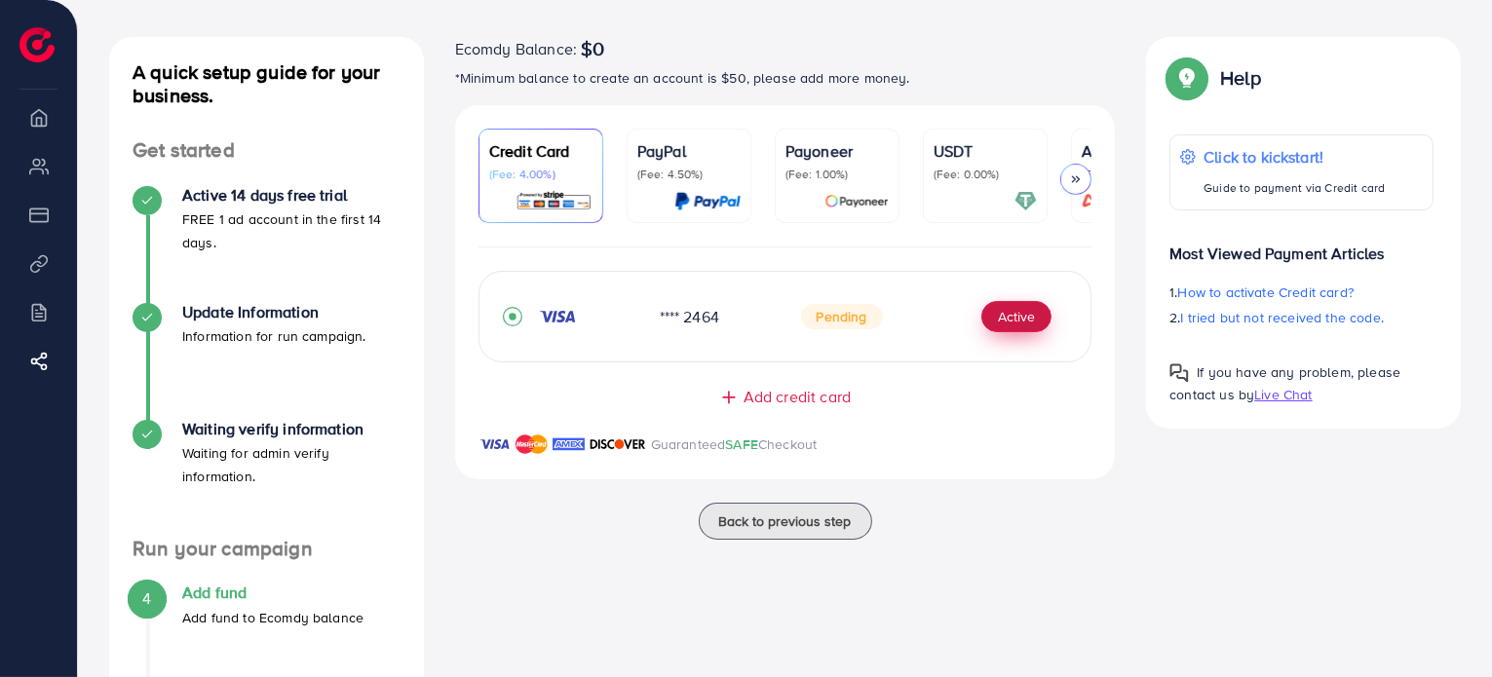
click at [1008, 328] on button "Active" at bounding box center [1016, 316] width 70 height 31
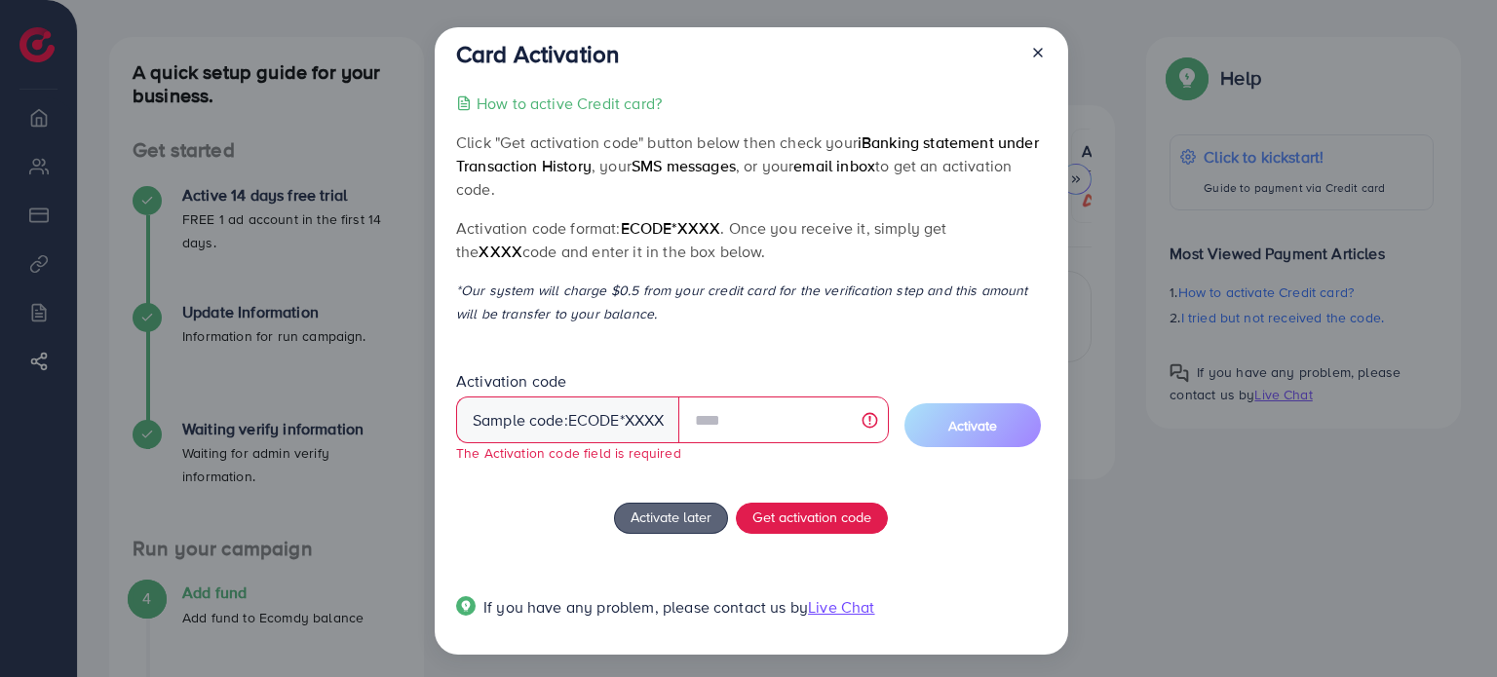
click at [1036, 57] on icon at bounding box center [1038, 53] width 16 height 16
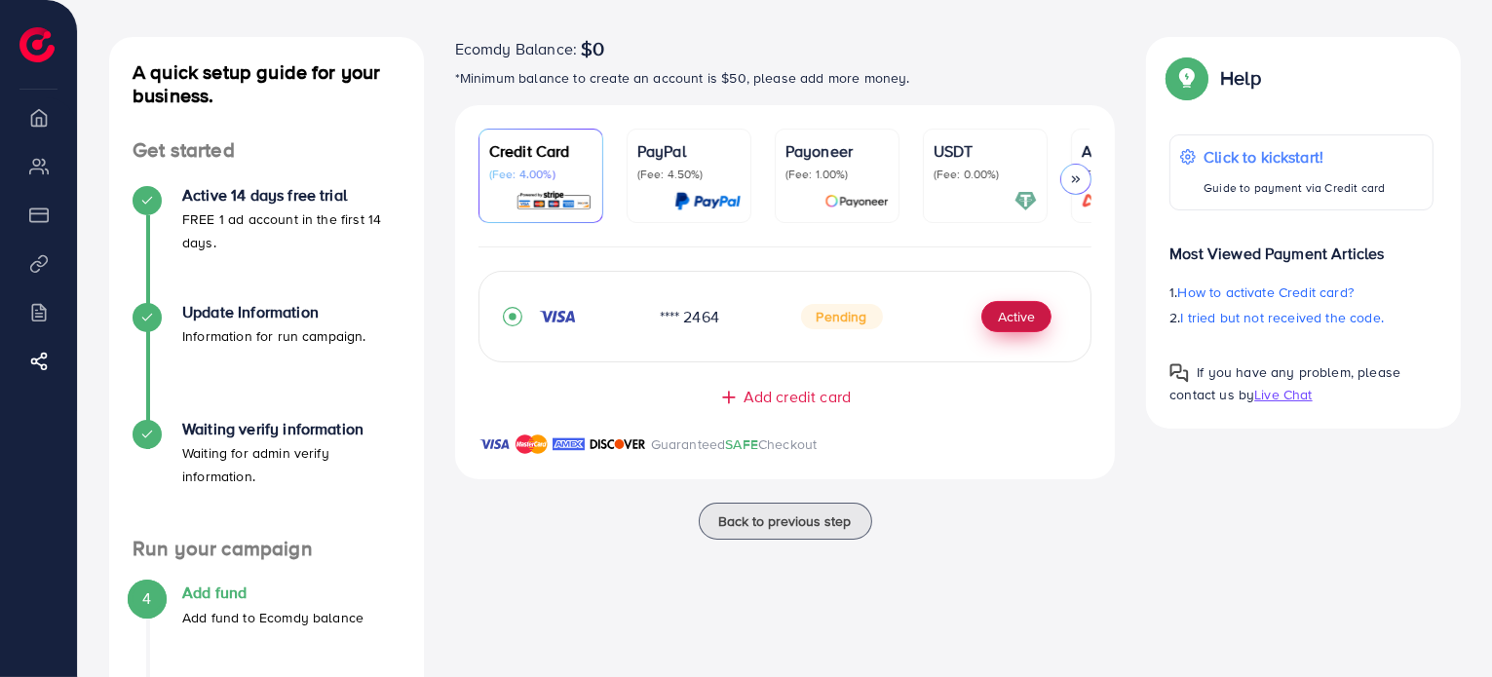
click at [1025, 320] on button "Active" at bounding box center [1016, 316] width 70 height 31
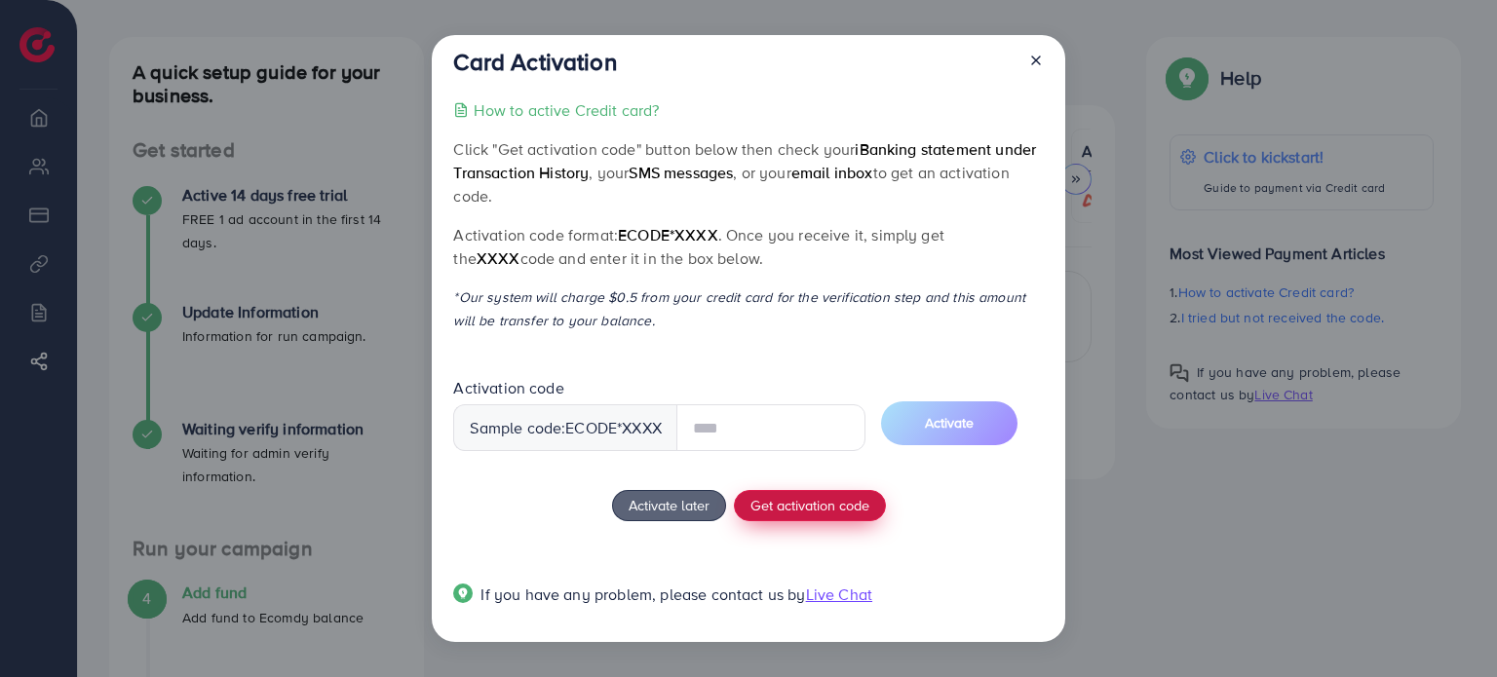
click at [787, 499] on div "How to active Credit card? Click "Get activation code" button below then check …" at bounding box center [748, 363] width 590 height 531
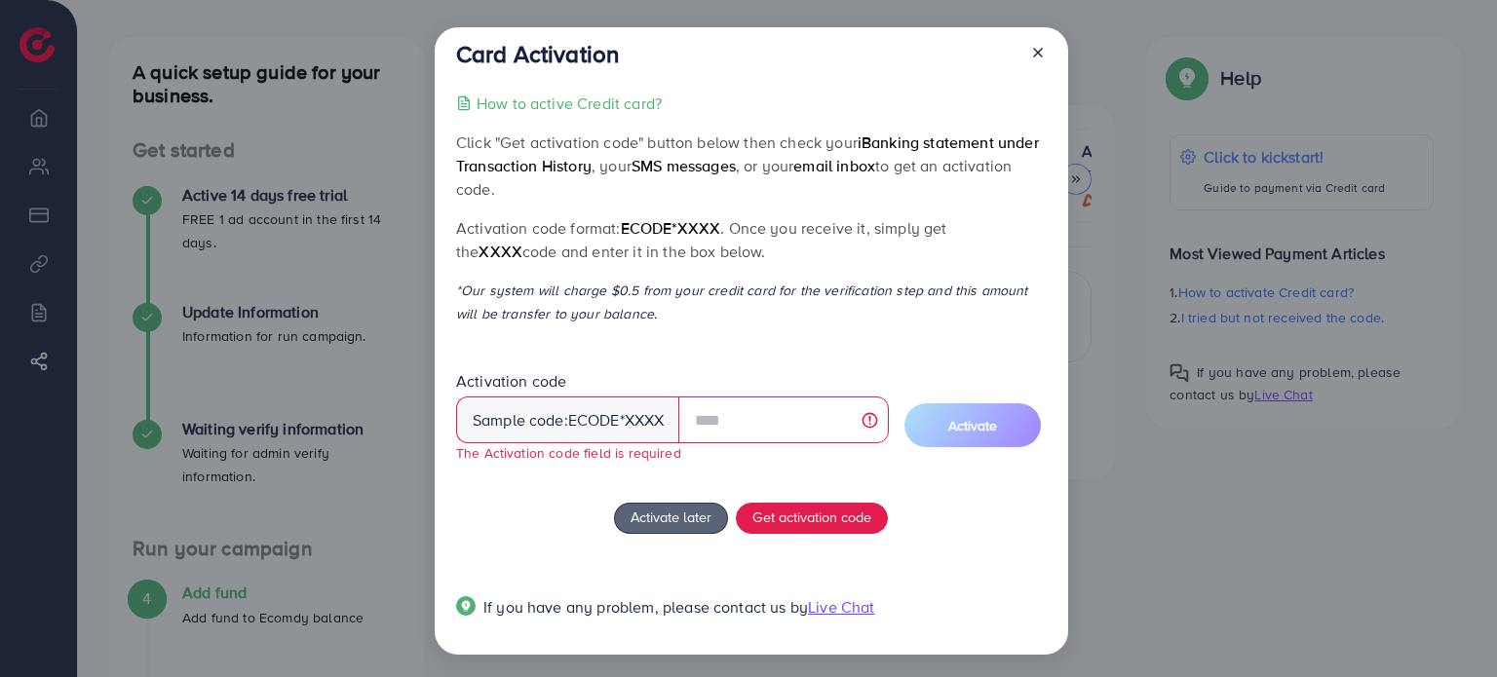
click at [1039, 48] on icon at bounding box center [1038, 53] width 16 height 16
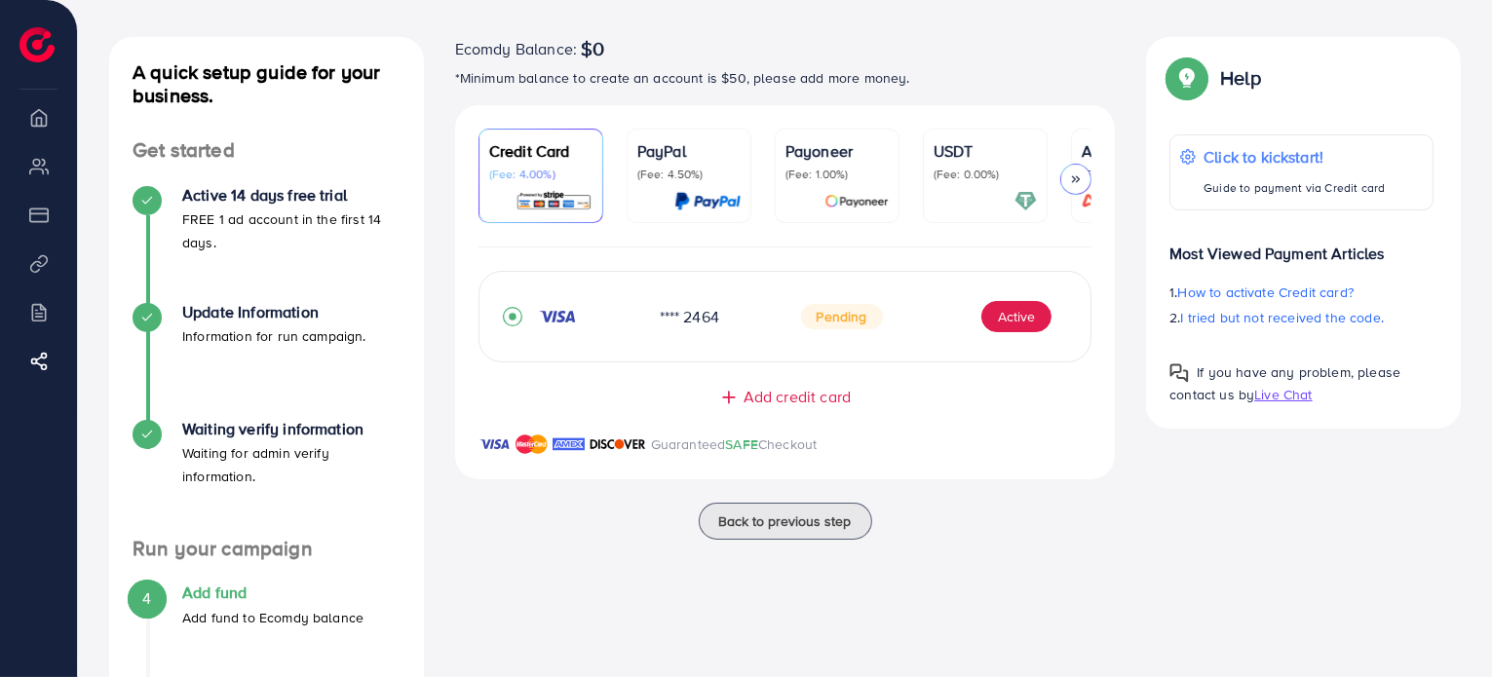
click at [1048, 247] on ul "Credit Card (Fee: 4.00%) PayPal (Fee: 4.50%) Payoneer (Fee: 1.00%) USDT (Fee: 0…" at bounding box center [785, 188] width 614 height 119
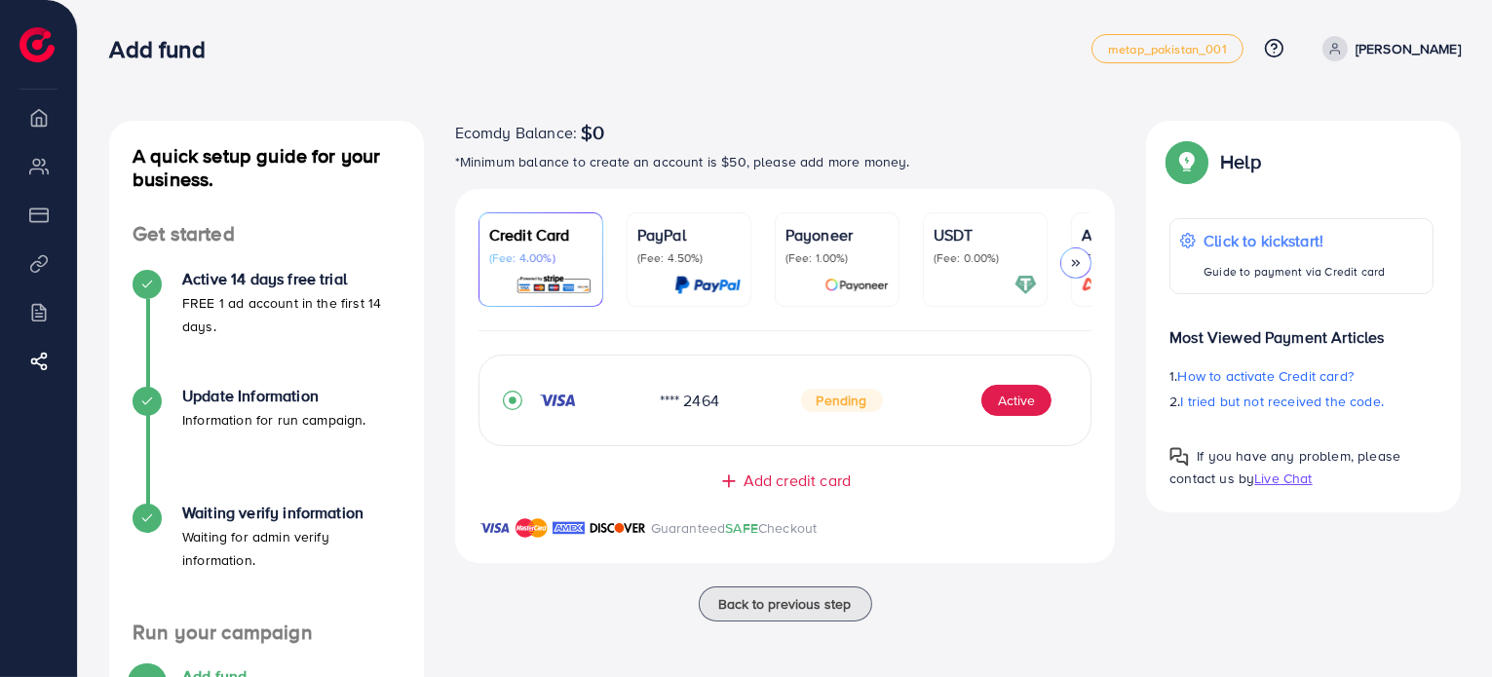
click at [1028, 328] on ul "Credit Card (Fee: 4.00%) PayPal (Fee: 4.50%) Payoneer (Fee: 1.00%) USDT (Fee: 0…" at bounding box center [785, 271] width 614 height 119
